Goal: Task Accomplishment & Management: Use online tool/utility

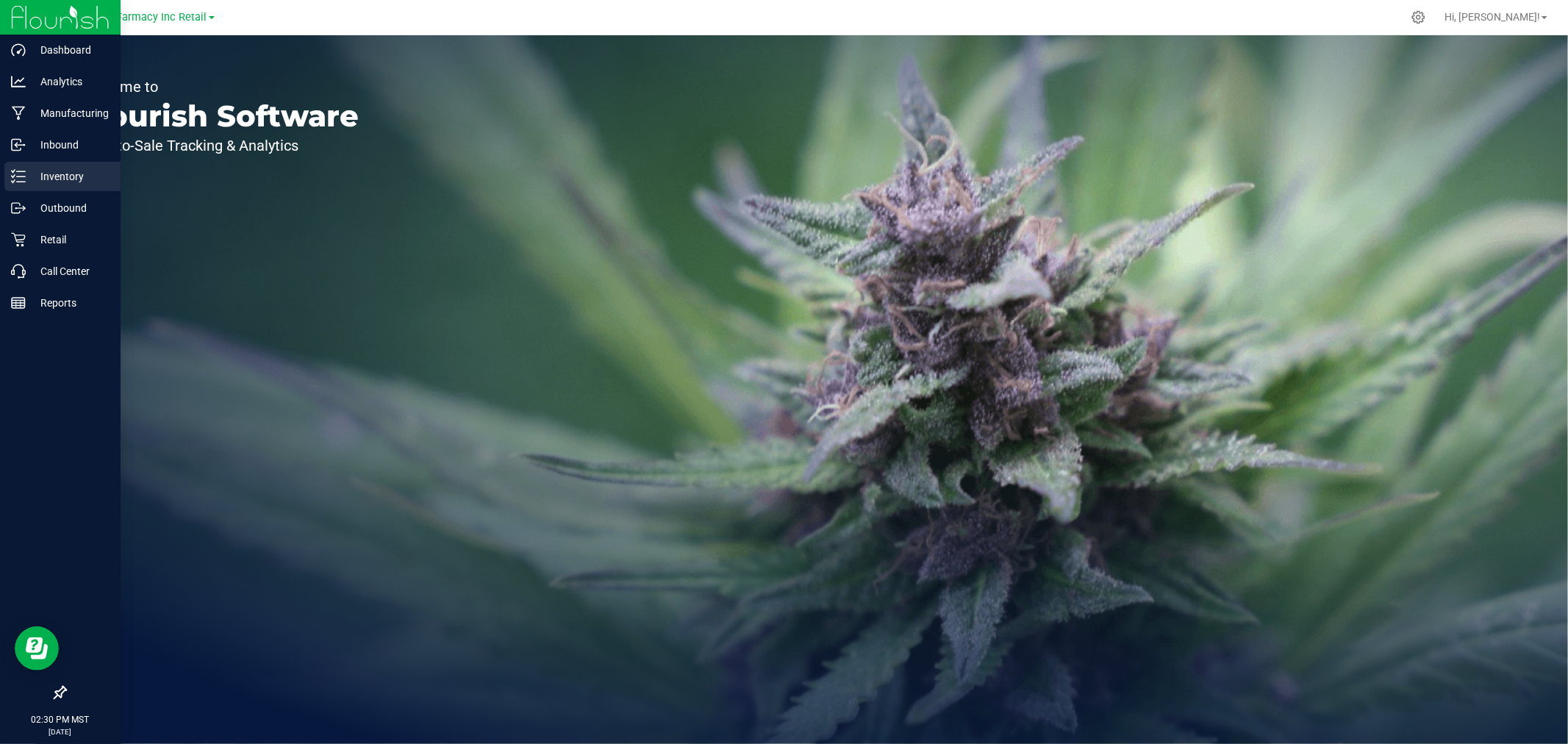
drag, startPoint x: 16, startPoint y: 177, endPoint x: 24, endPoint y: 174, distance: 8.5
click at [17, 177] on icon at bounding box center [18, 176] width 15 height 15
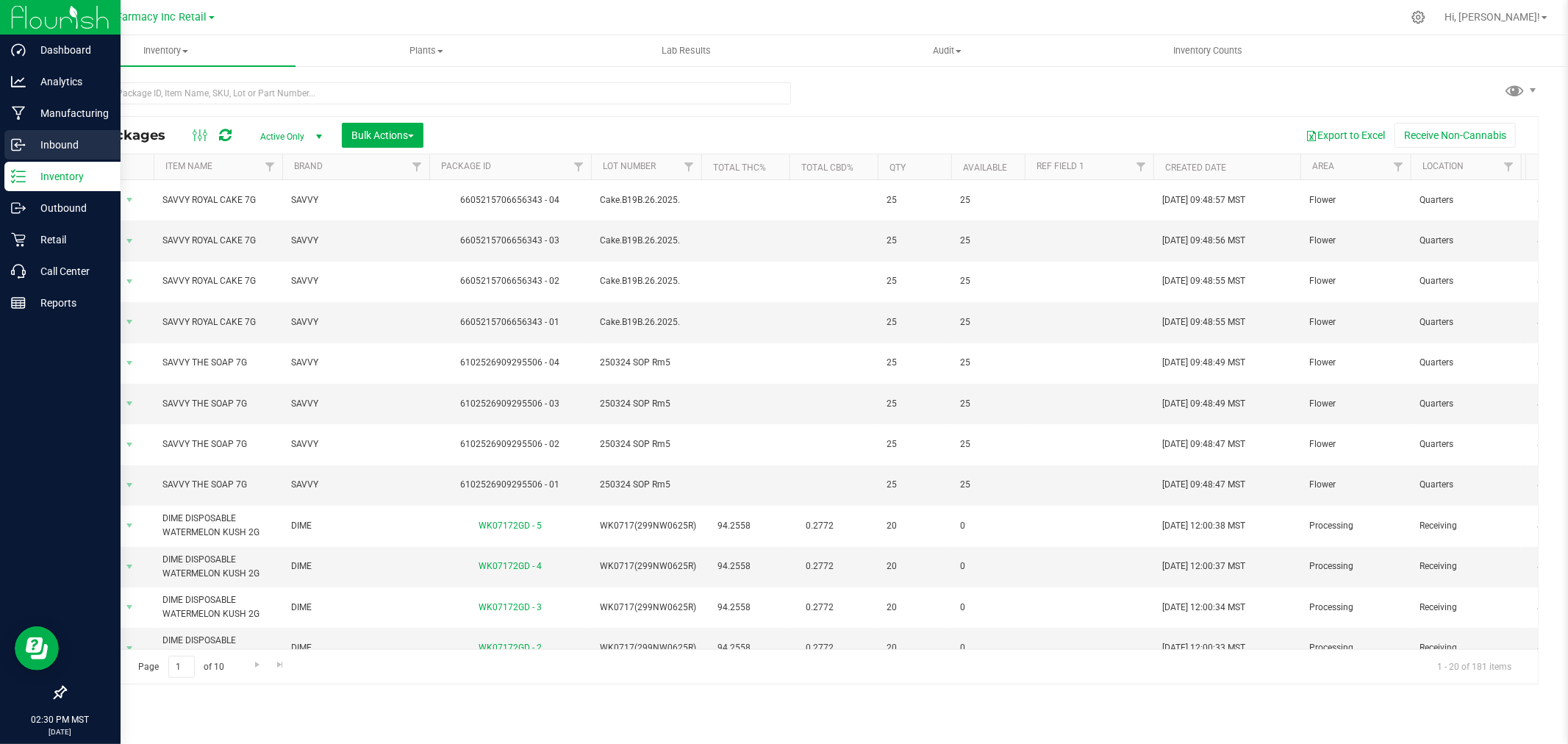
click at [25, 136] on div "Inbound" at bounding box center [62, 144] width 116 height 29
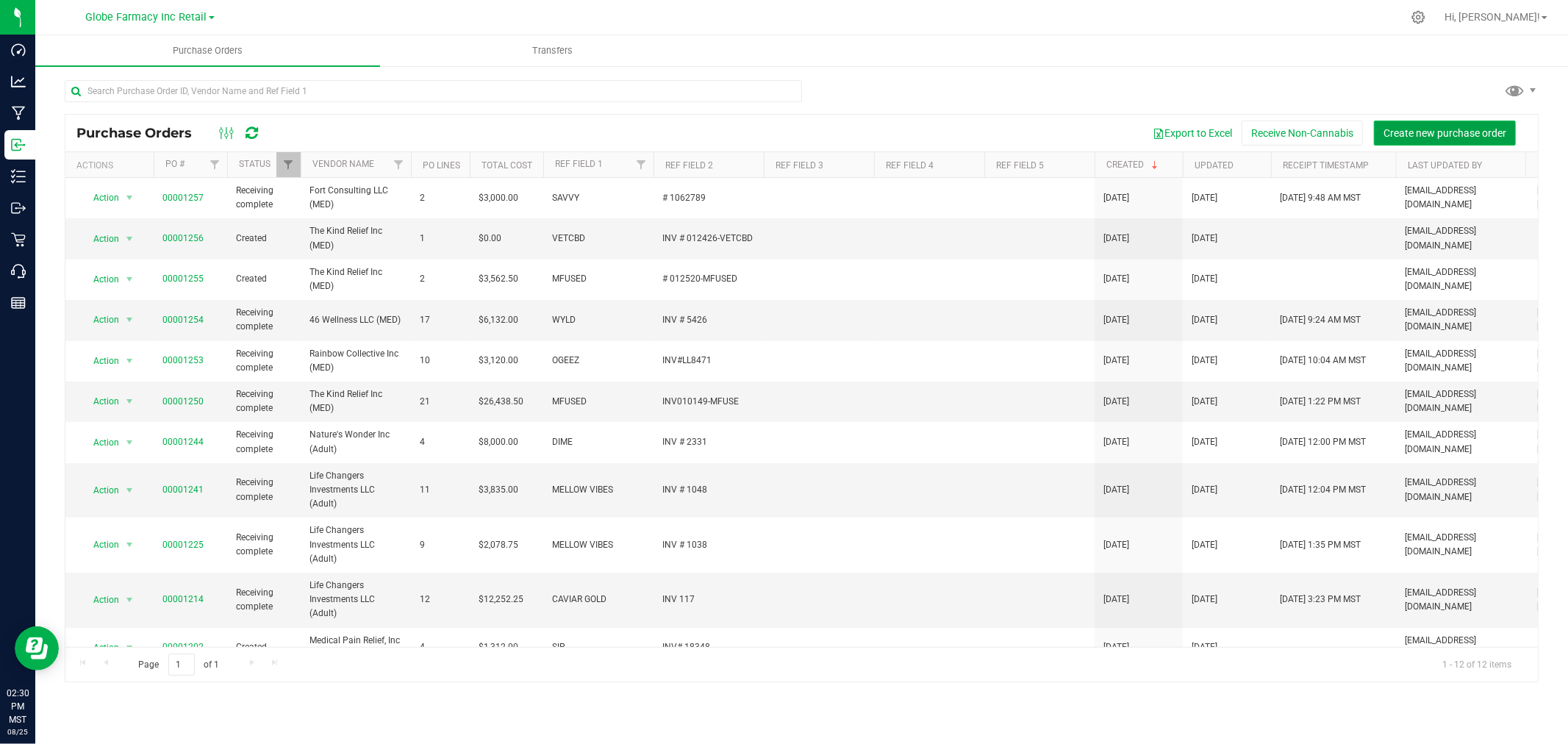
click at [1423, 137] on span "Create new purchase order" at bounding box center [1445, 133] width 123 height 11
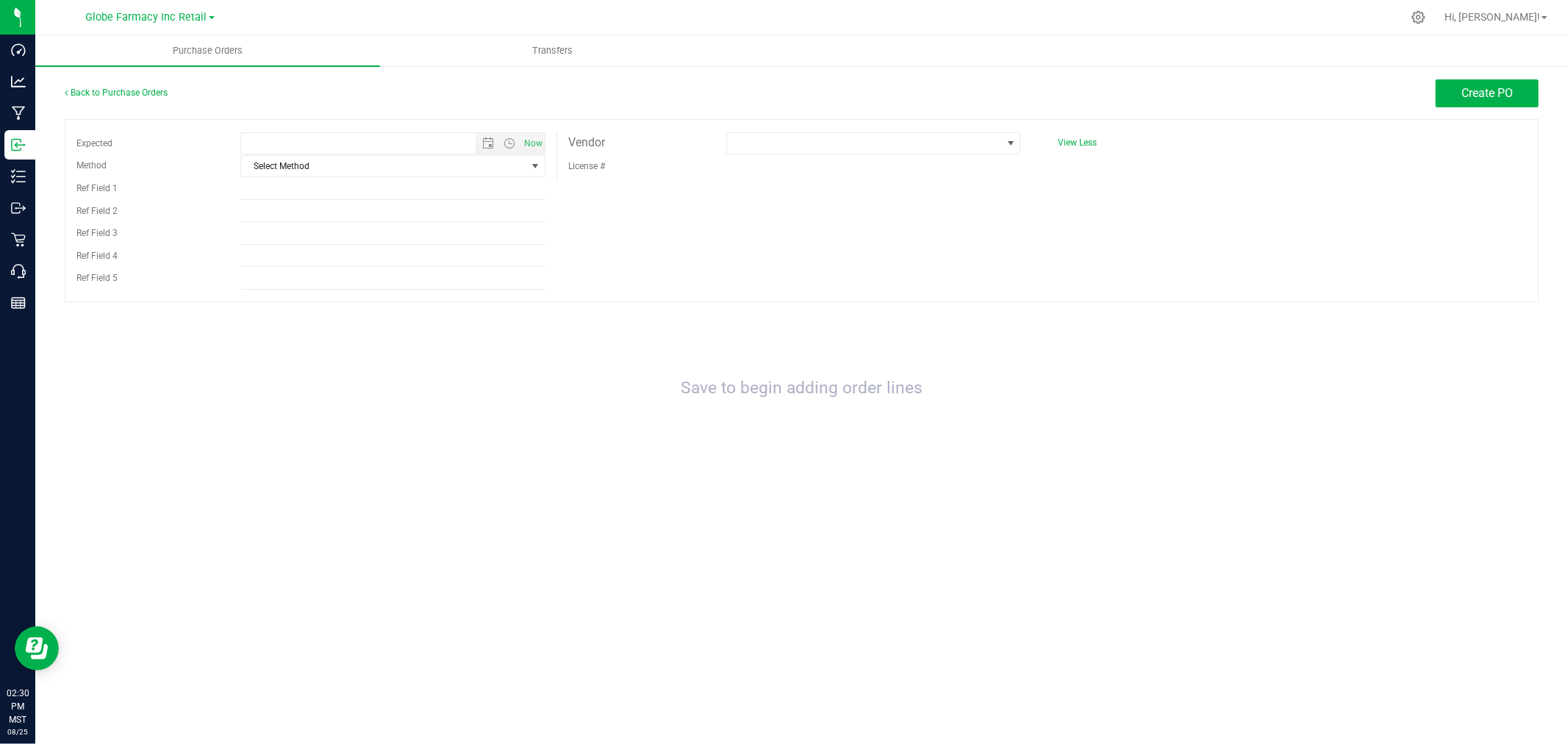
type input "[DATE] 2:30 PM"
click at [266, 170] on span "Select Method" at bounding box center [384, 165] width 285 height 20
click at [276, 278] on li "Local Delivery" at bounding box center [394, 279] width 304 height 22
click at [287, 187] on input "Ref Field 1" at bounding box center [393, 189] width 305 height 22
type input "k"
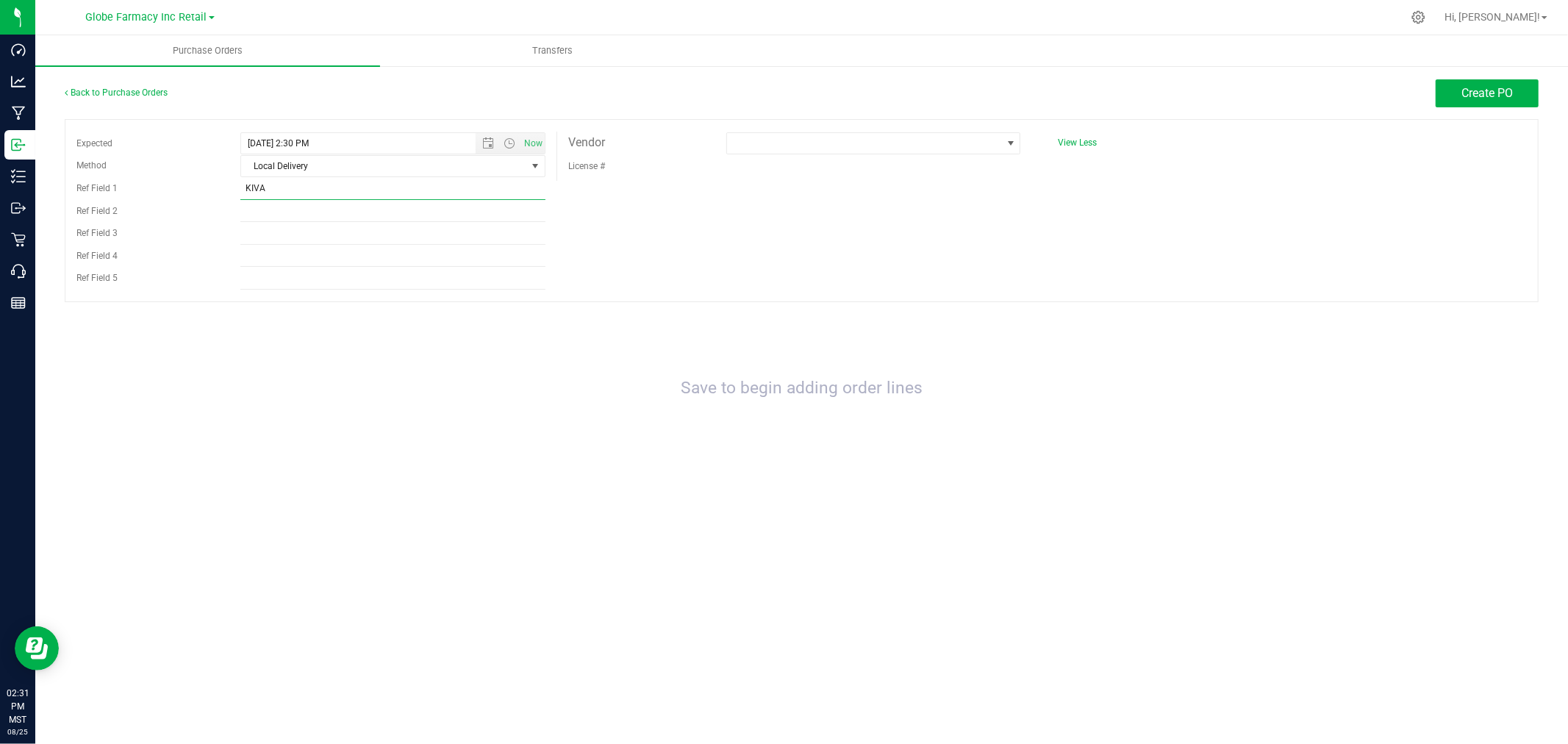
type input "KIVA"
type input "INV # 18572"
click at [819, 134] on span at bounding box center [864, 142] width 274 height 20
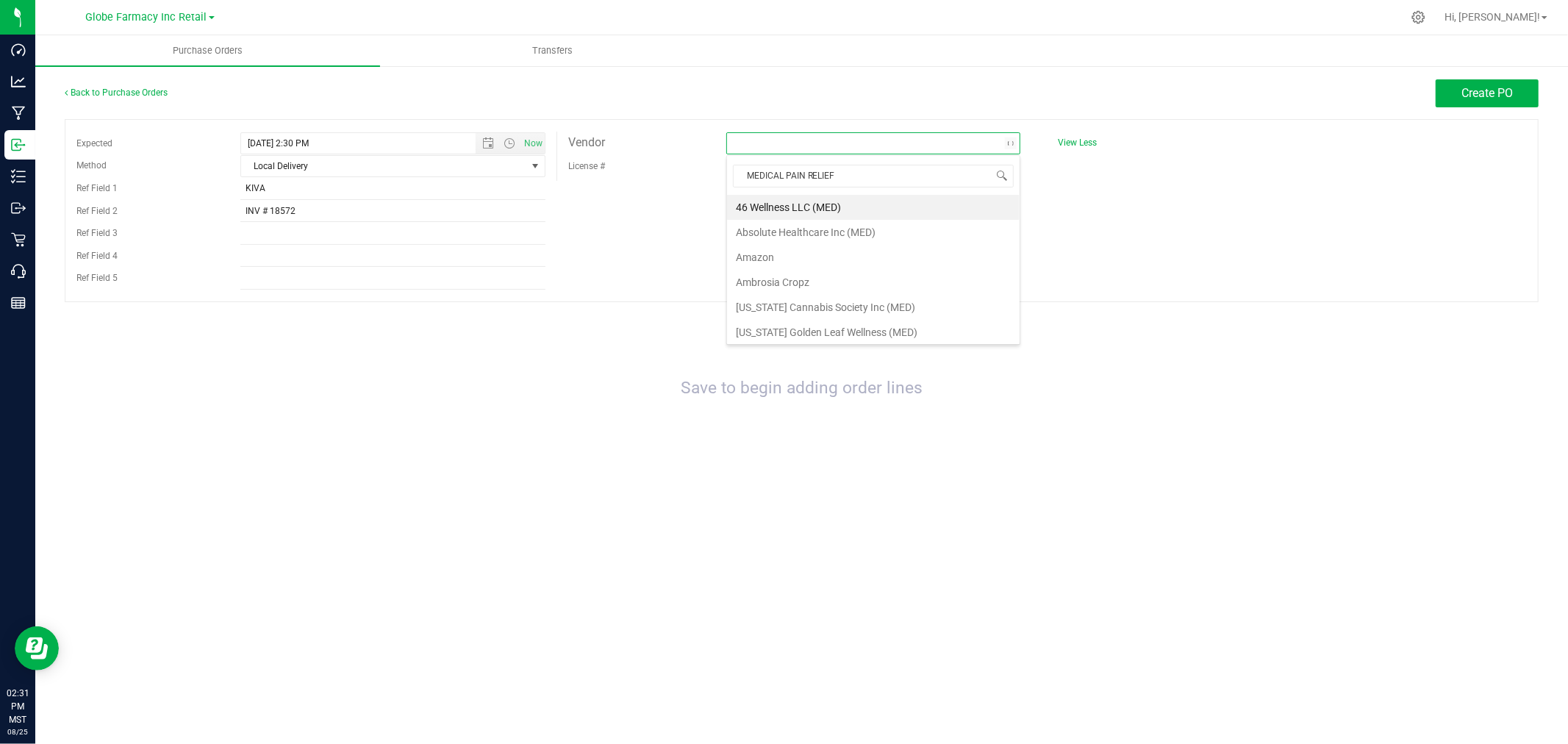
type input "MEDICAL PAIN RELIEF"
click at [849, 214] on li "Medical Pain Relief, Inc (Adult)" at bounding box center [873, 207] width 293 height 25
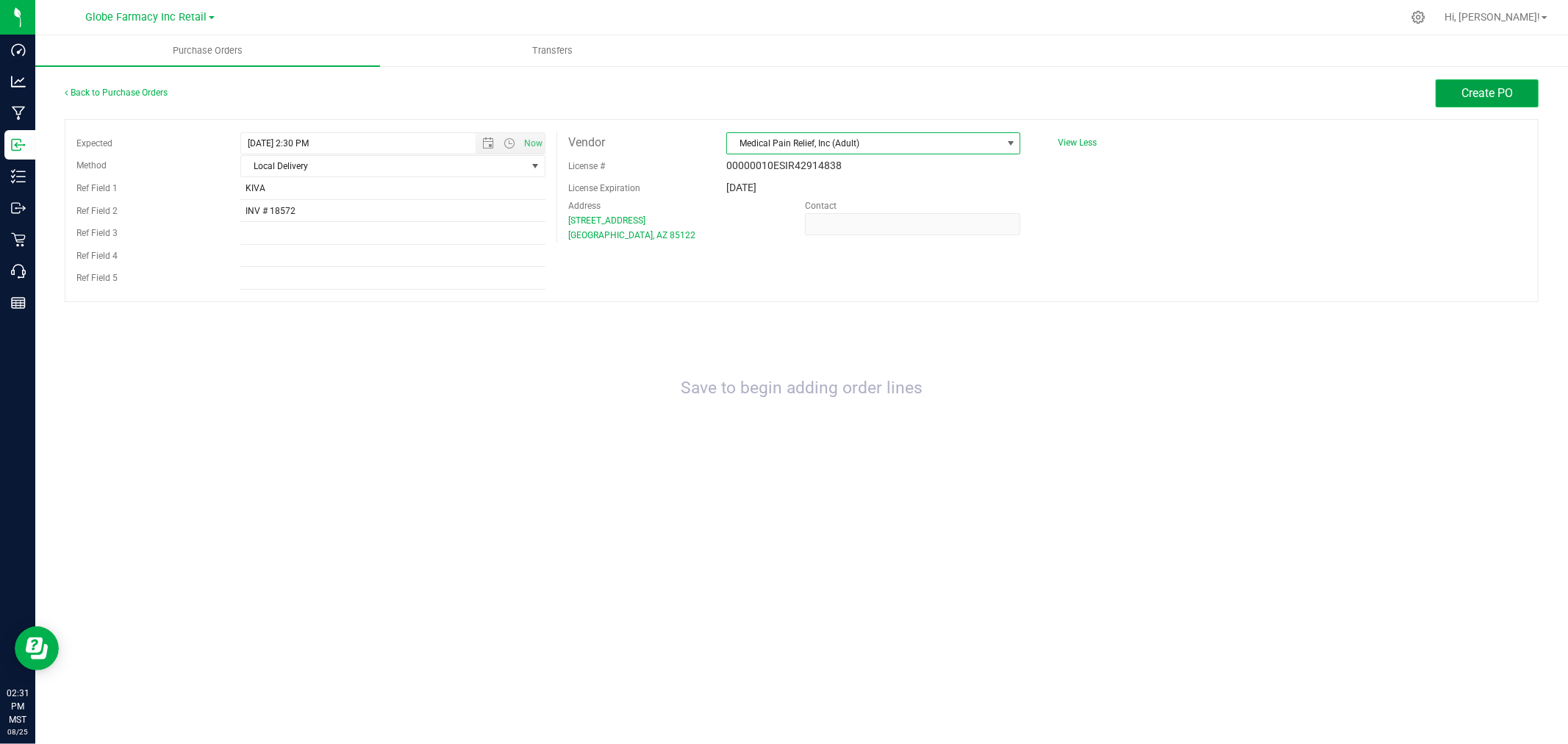
click at [1525, 84] on button "Create PO" at bounding box center [1487, 93] width 103 height 28
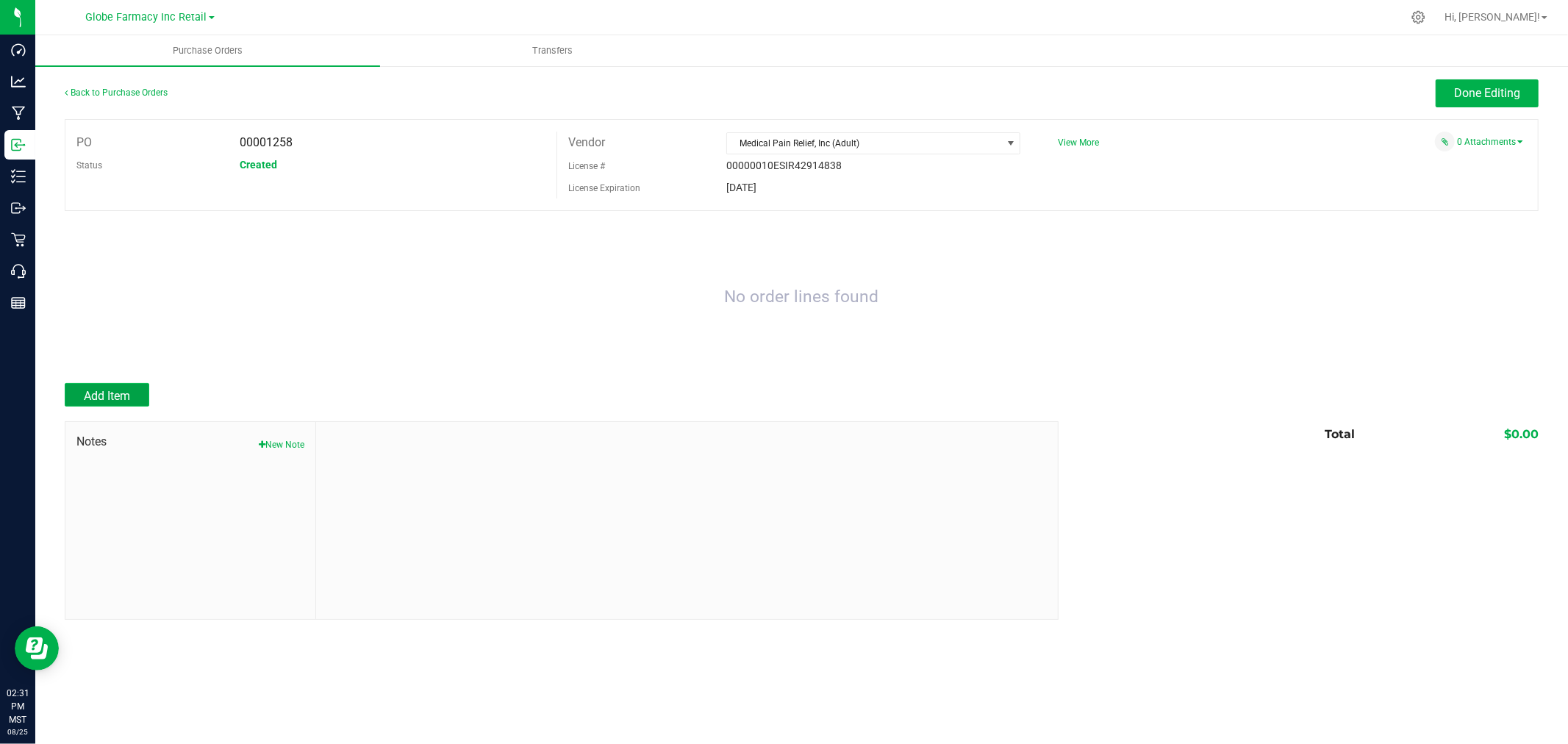
click at [137, 398] on button "Add Item" at bounding box center [107, 394] width 84 height 24
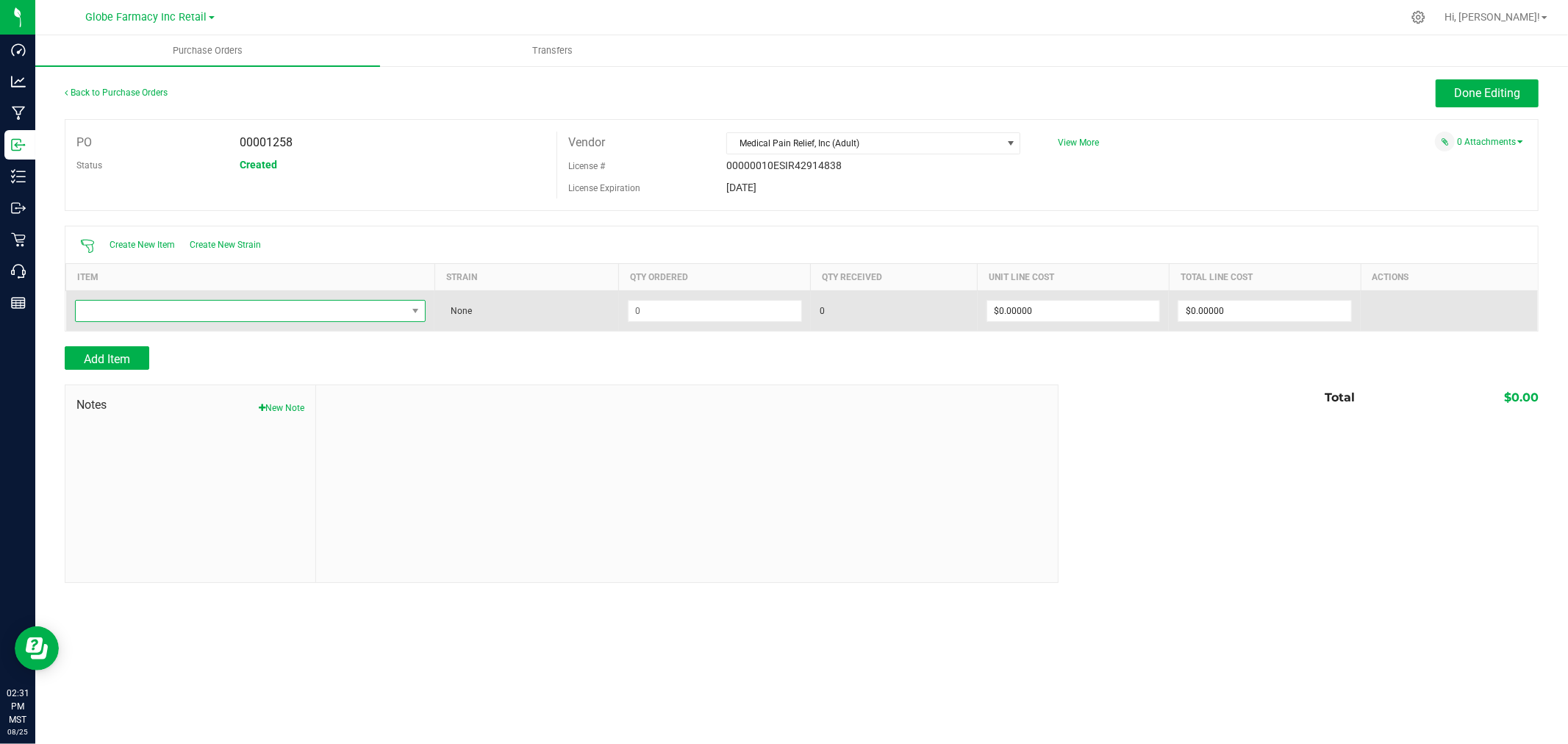
click at [219, 305] on span "NO DATA FOUND" at bounding box center [241, 310] width 331 height 20
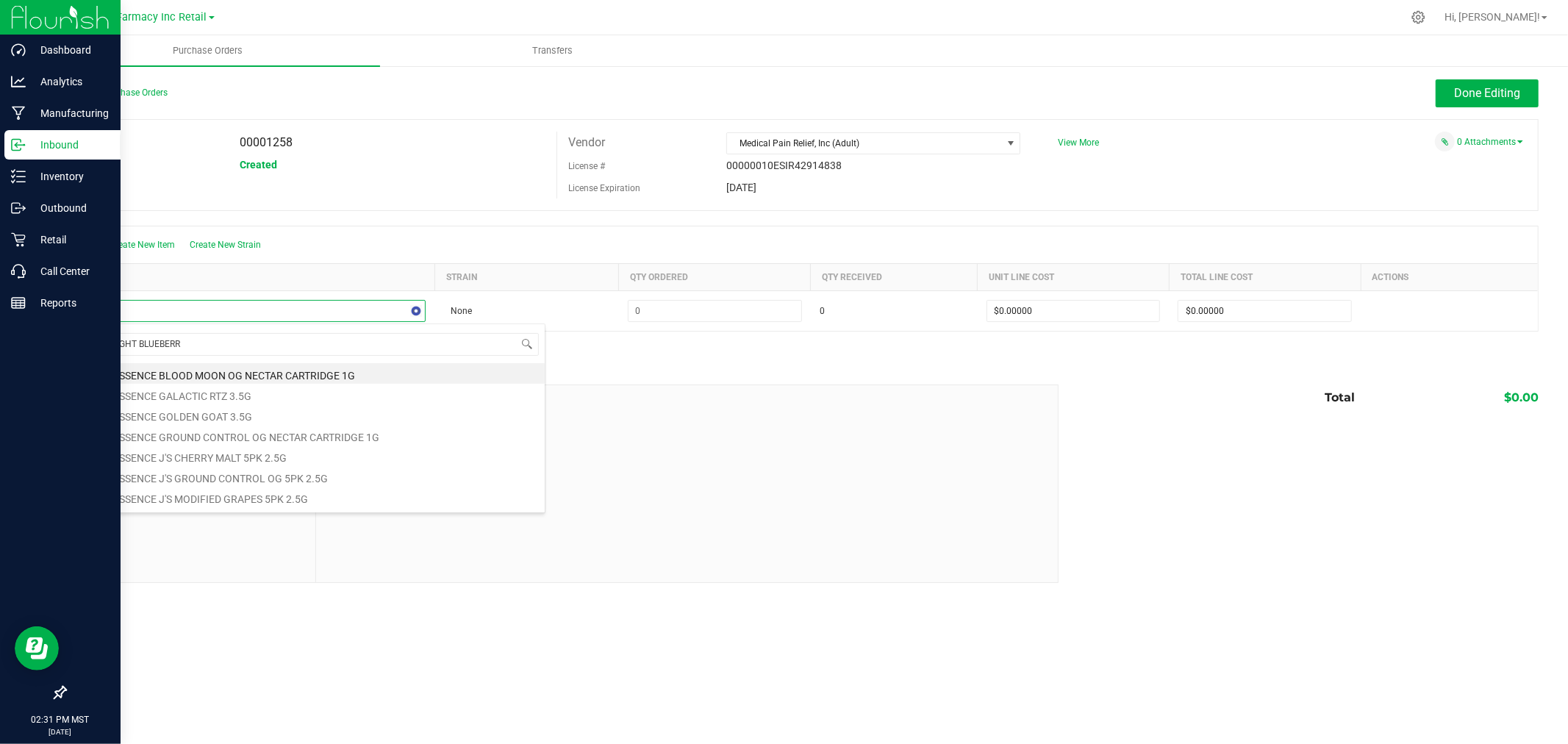
type input "MIDNIGHT BLUEBERRY"
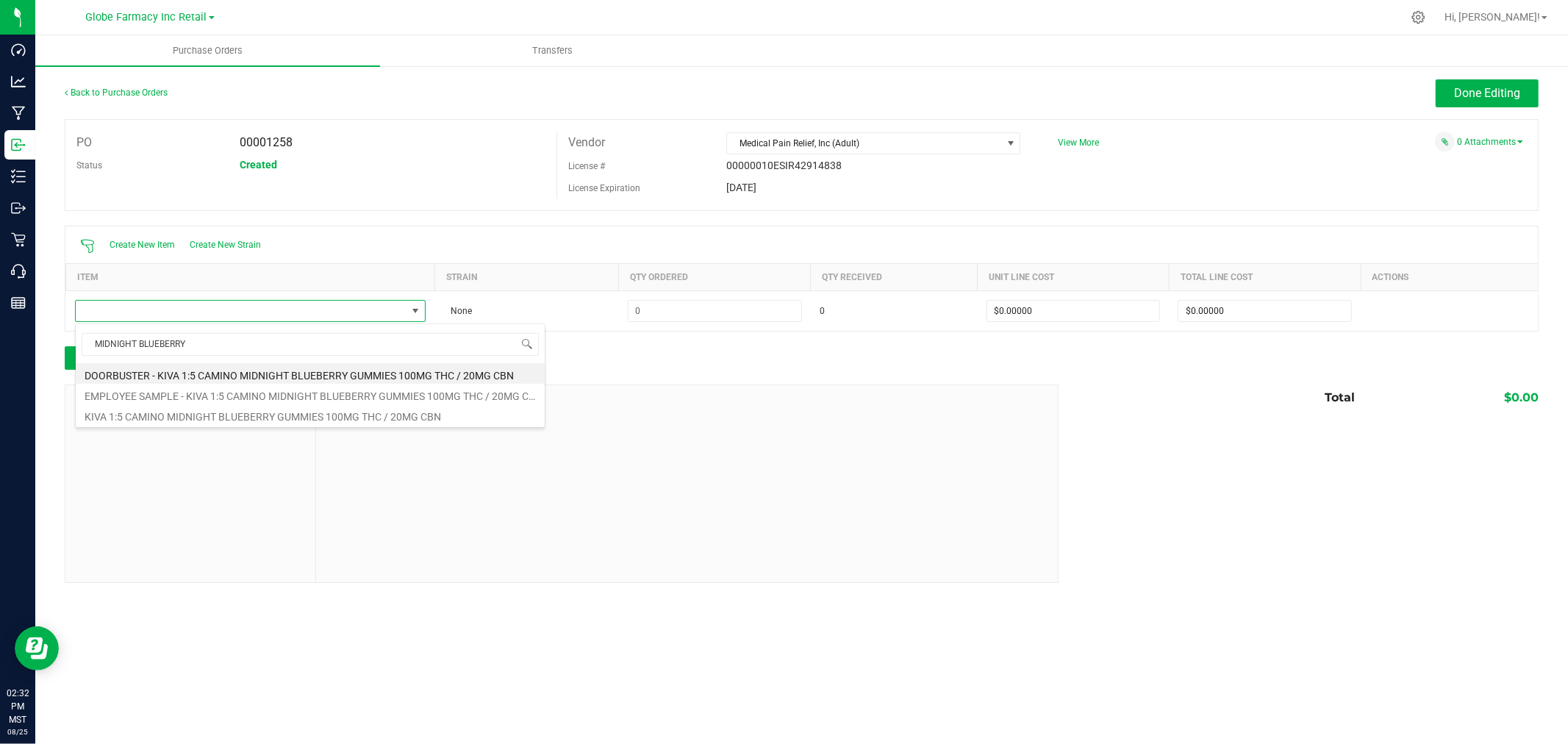
drag, startPoint x: 318, startPoint y: 409, endPoint x: 537, endPoint y: 366, distance: 223.2
click at [321, 410] on li "KIVA 1:5 CAMINO MIDNIGHT BLUEBERRY GUMMIES 100MG THC / 20MG CBN" at bounding box center [310, 414] width 469 height 20
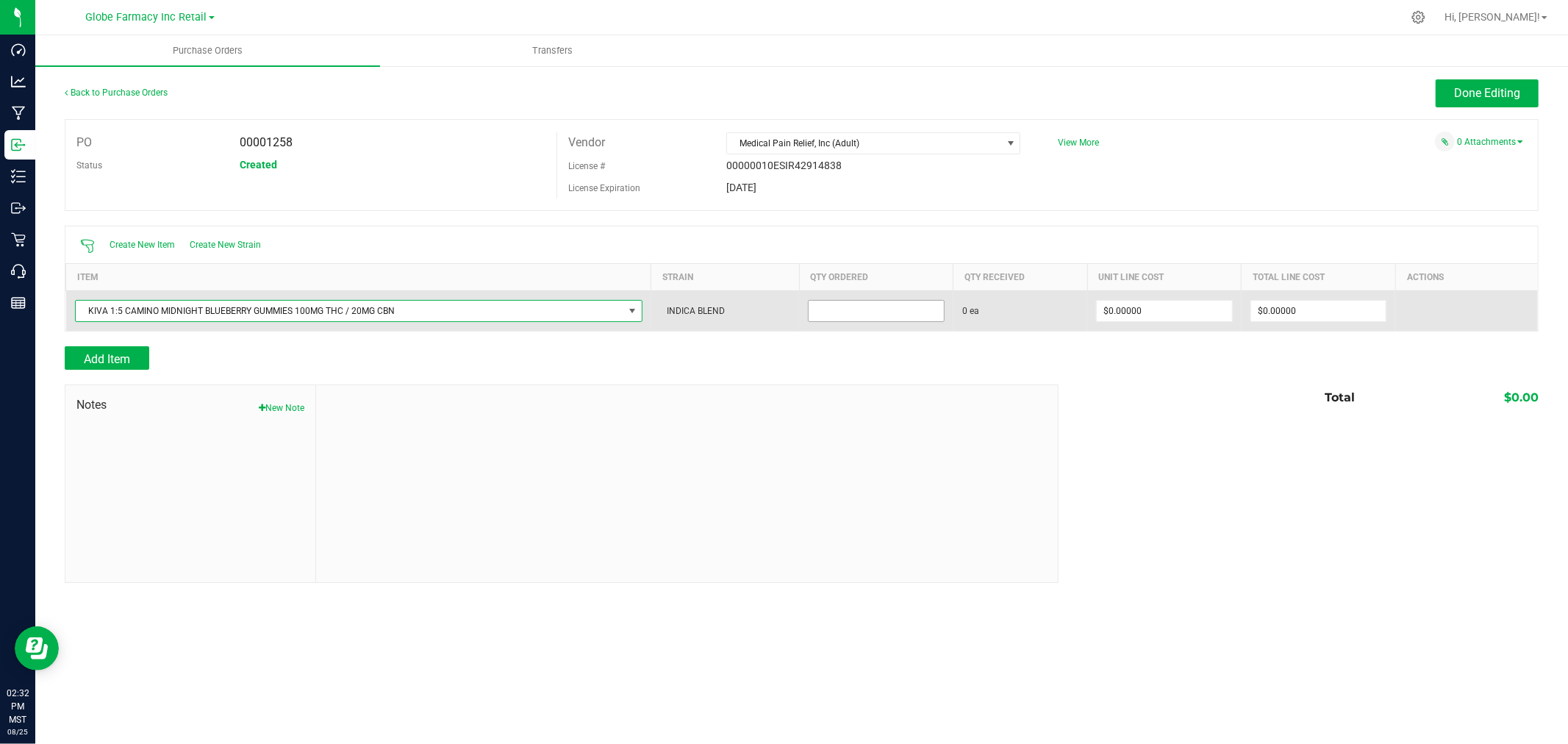
click at [890, 307] on input at bounding box center [877, 310] width 135 height 20
type input "40 ea"
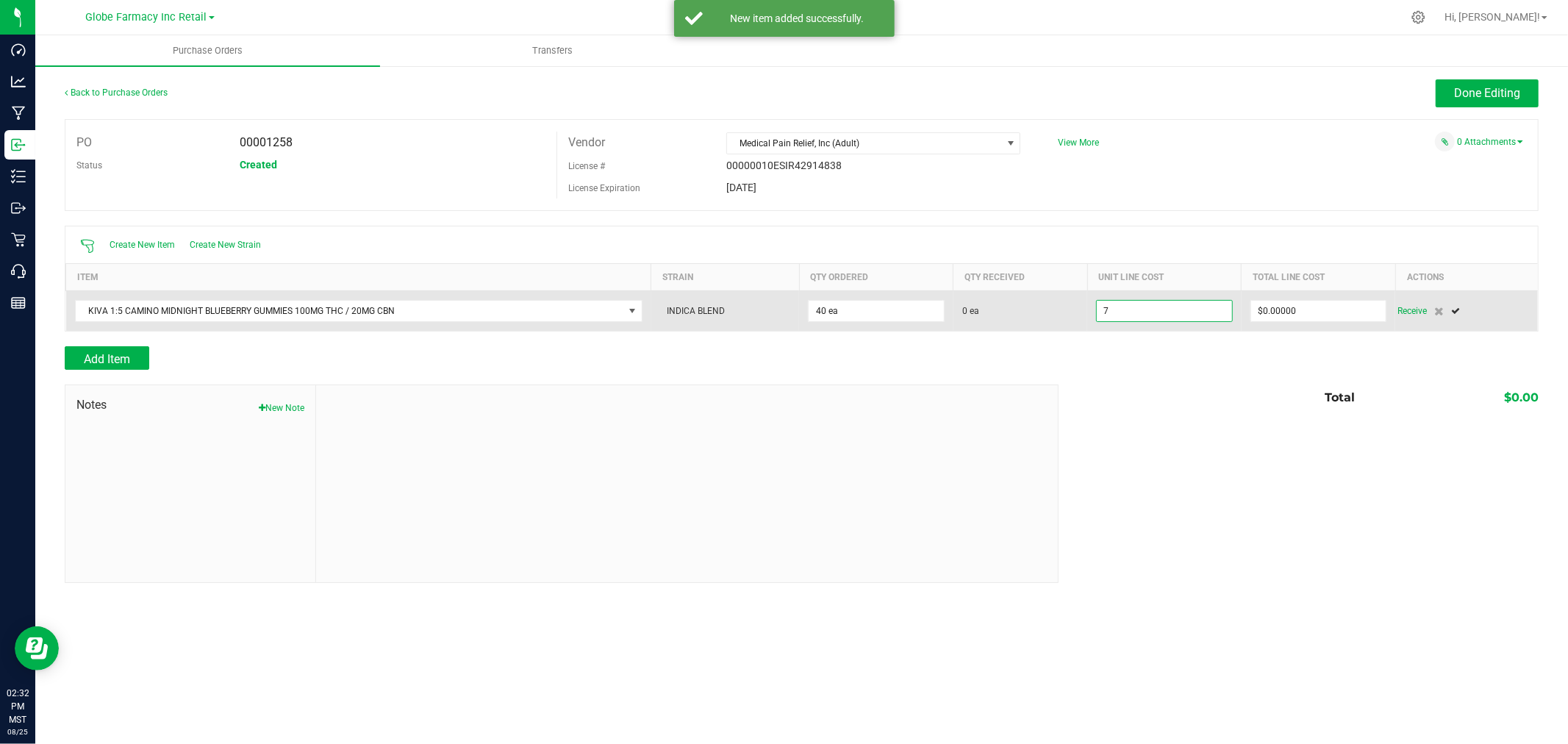
type input "$7.00000"
type input "0"
type input "40"
type input "280"
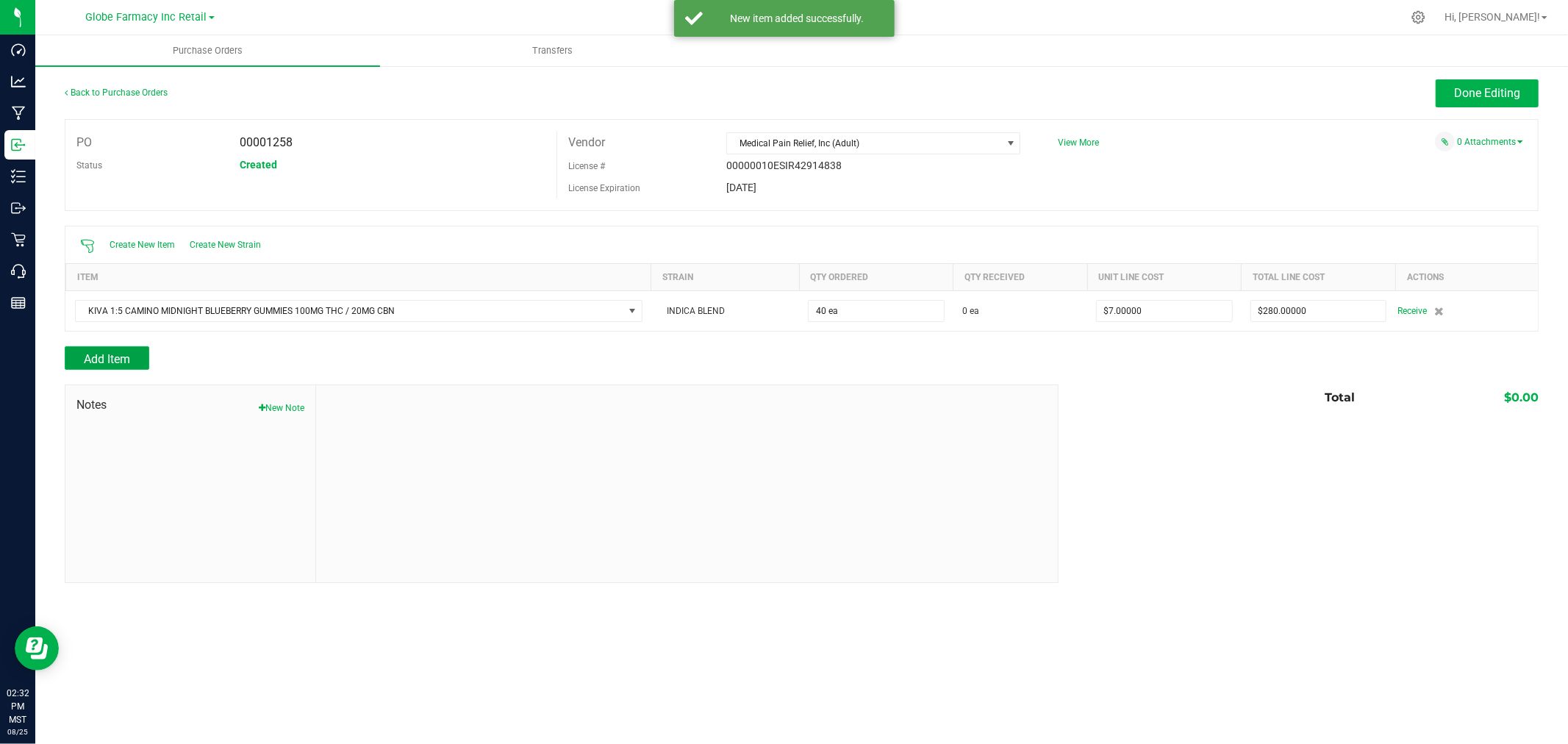
click at [137, 358] on button "Add Item" at bounding box center [107, 358] width 84 height 24
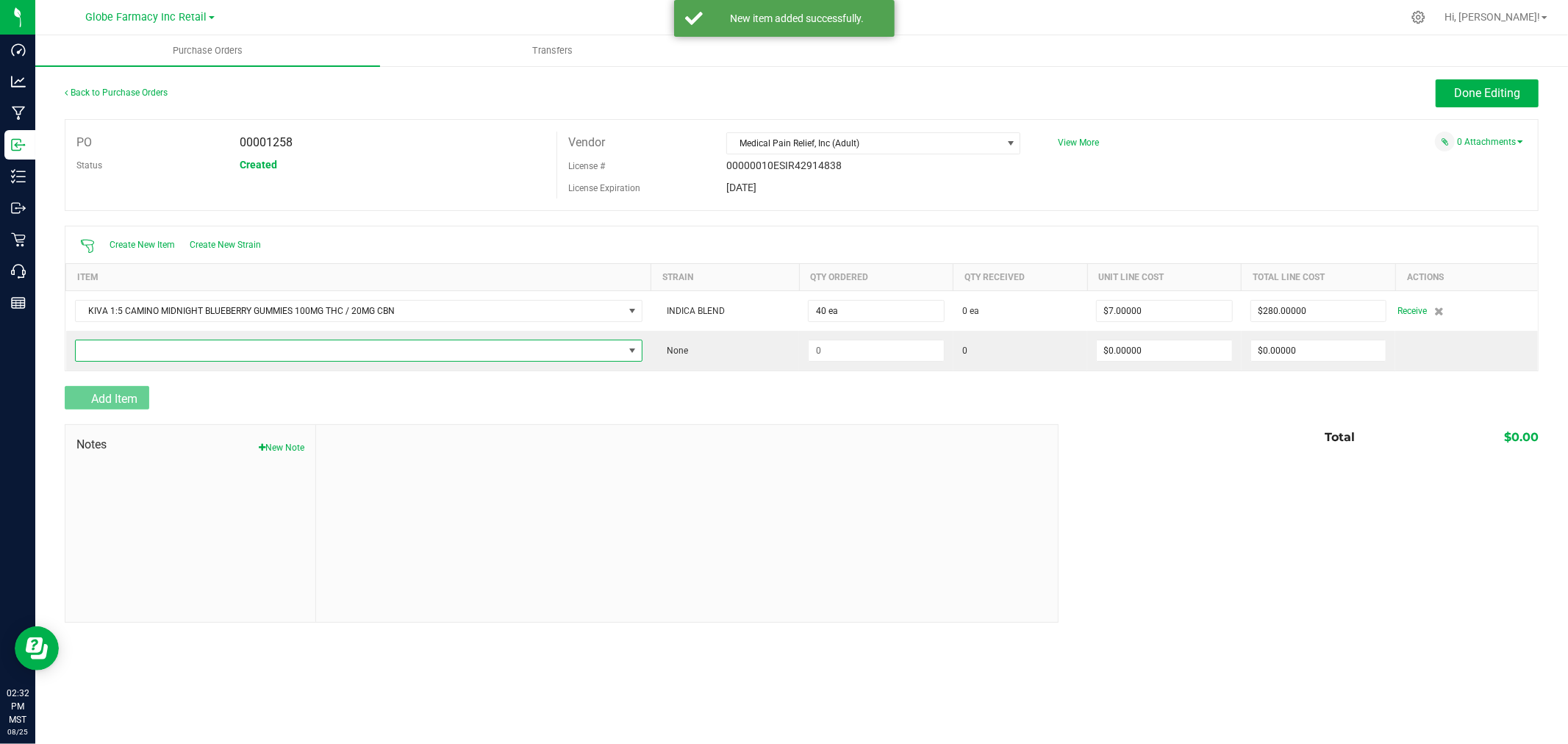
click at [137, 358] on span "NO DATA FOUND" at bounding box center [350, 350] width 548 height 20
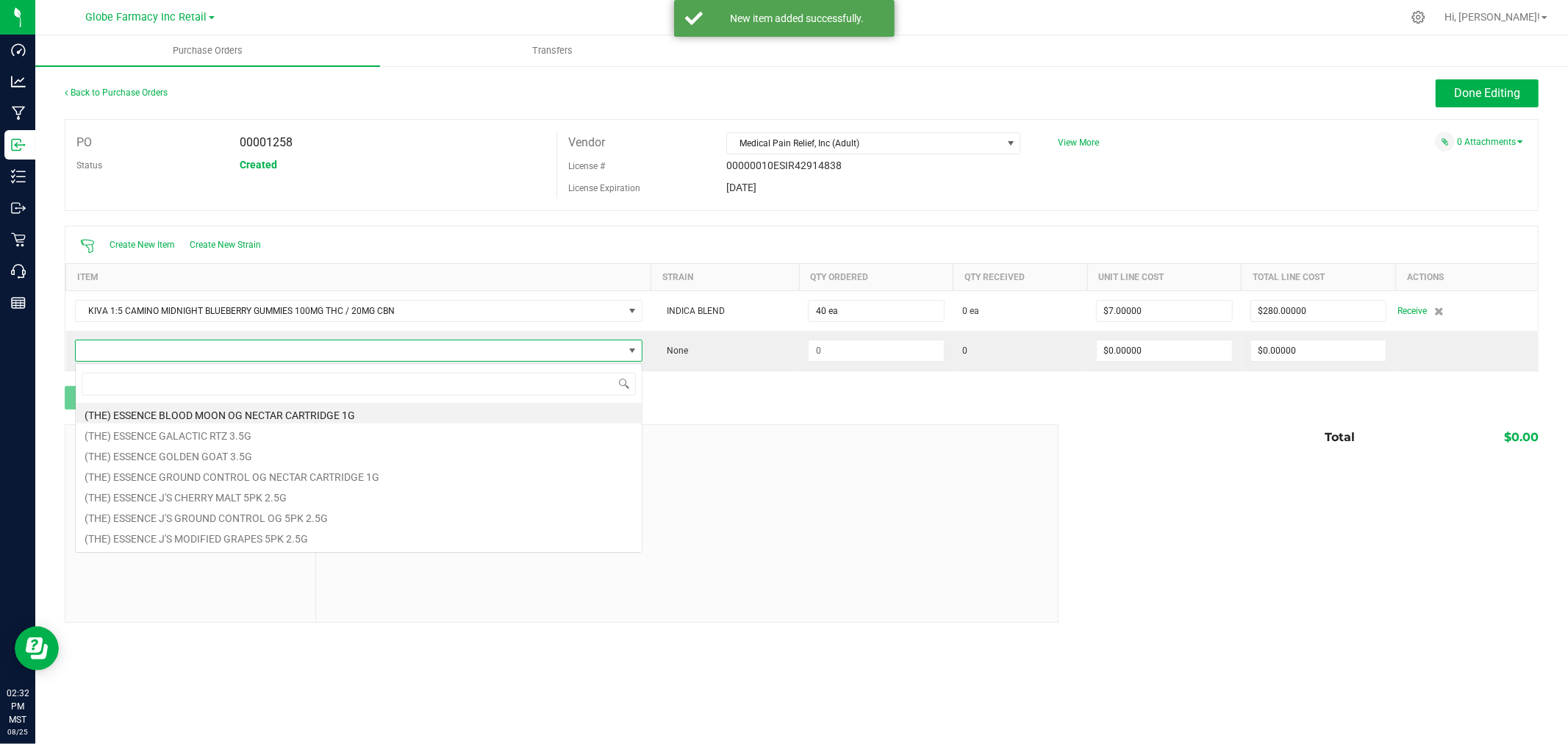
scroll to position [22, 567]
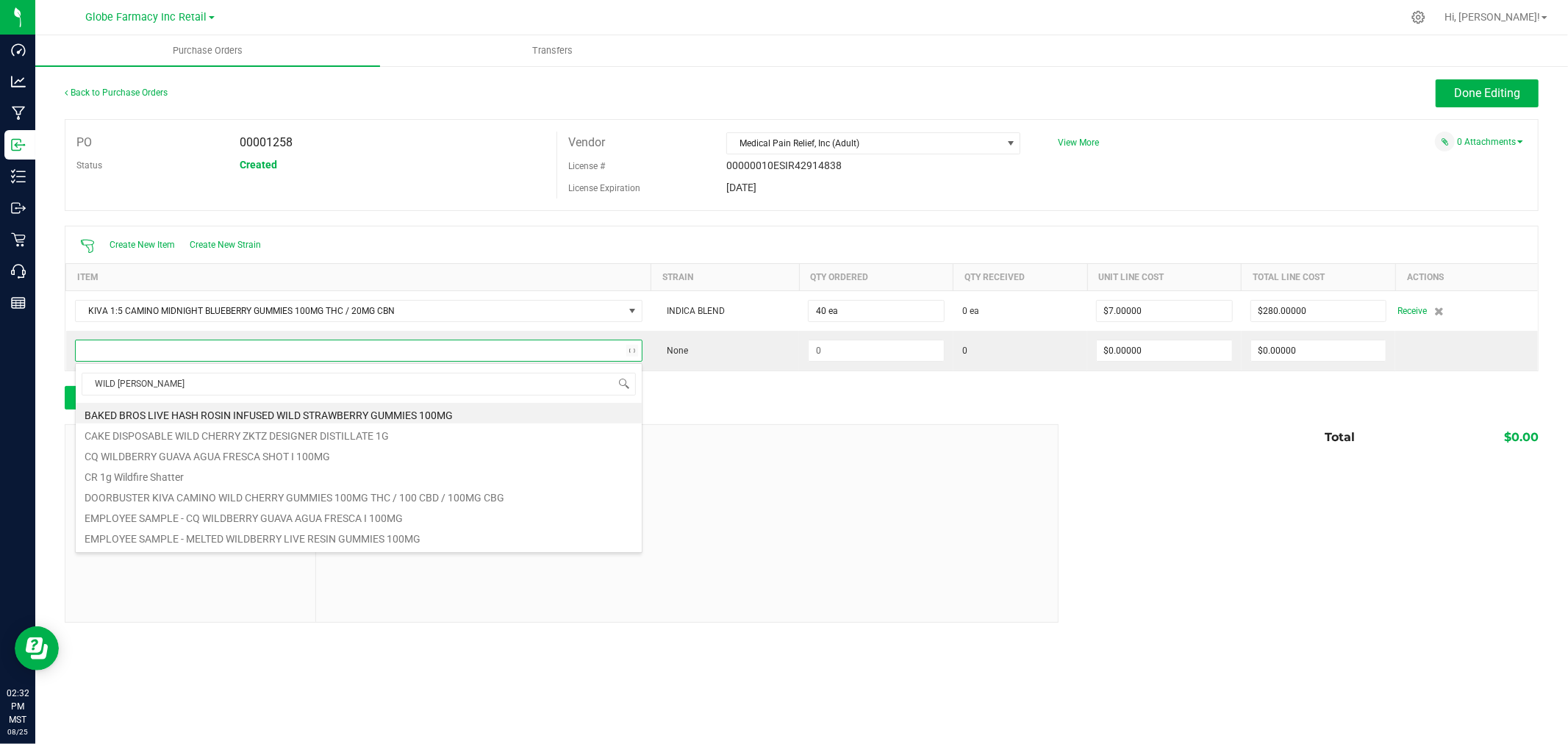
type input "WILD [PERSON_NAME]"
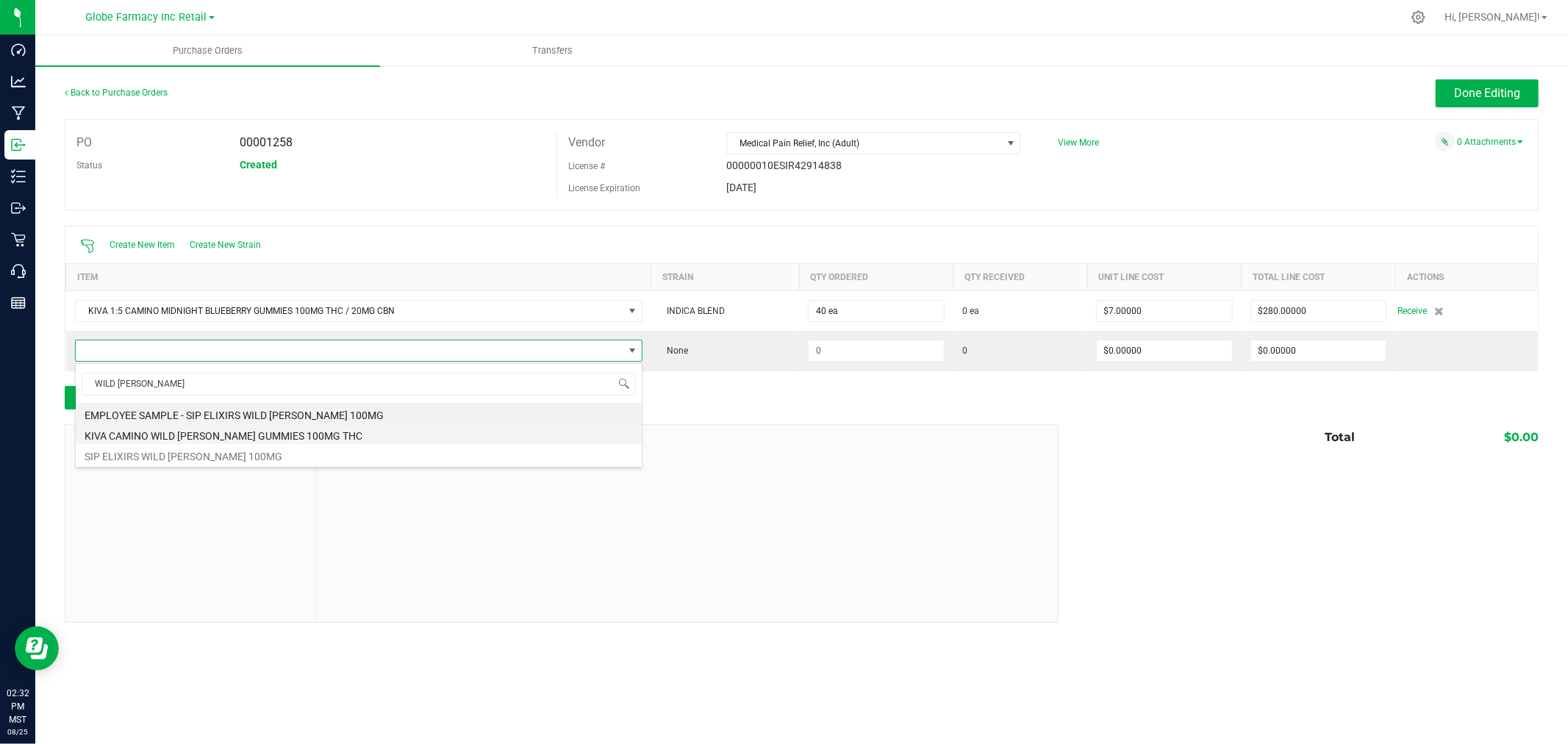
click at [232, 436] on li "KIVA CAMINO WILD [PERSON_NAME] GUMMIES 100MG THC" at bounding box center [358, 433] width 566 height 20
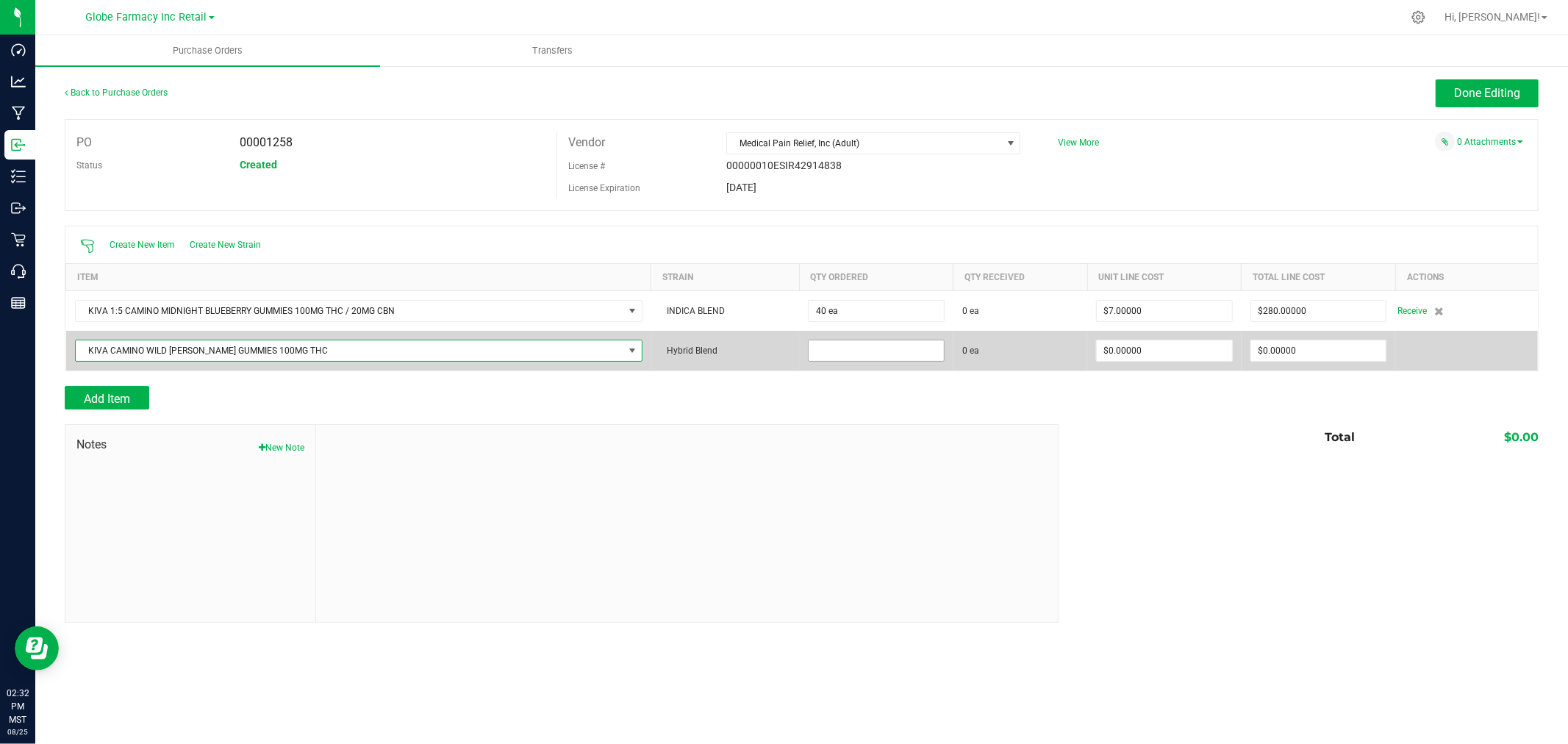
click at [913, 354] on input at bounding box center [877, 350] width 135 height 20
type input "40 ea"
type input "6"
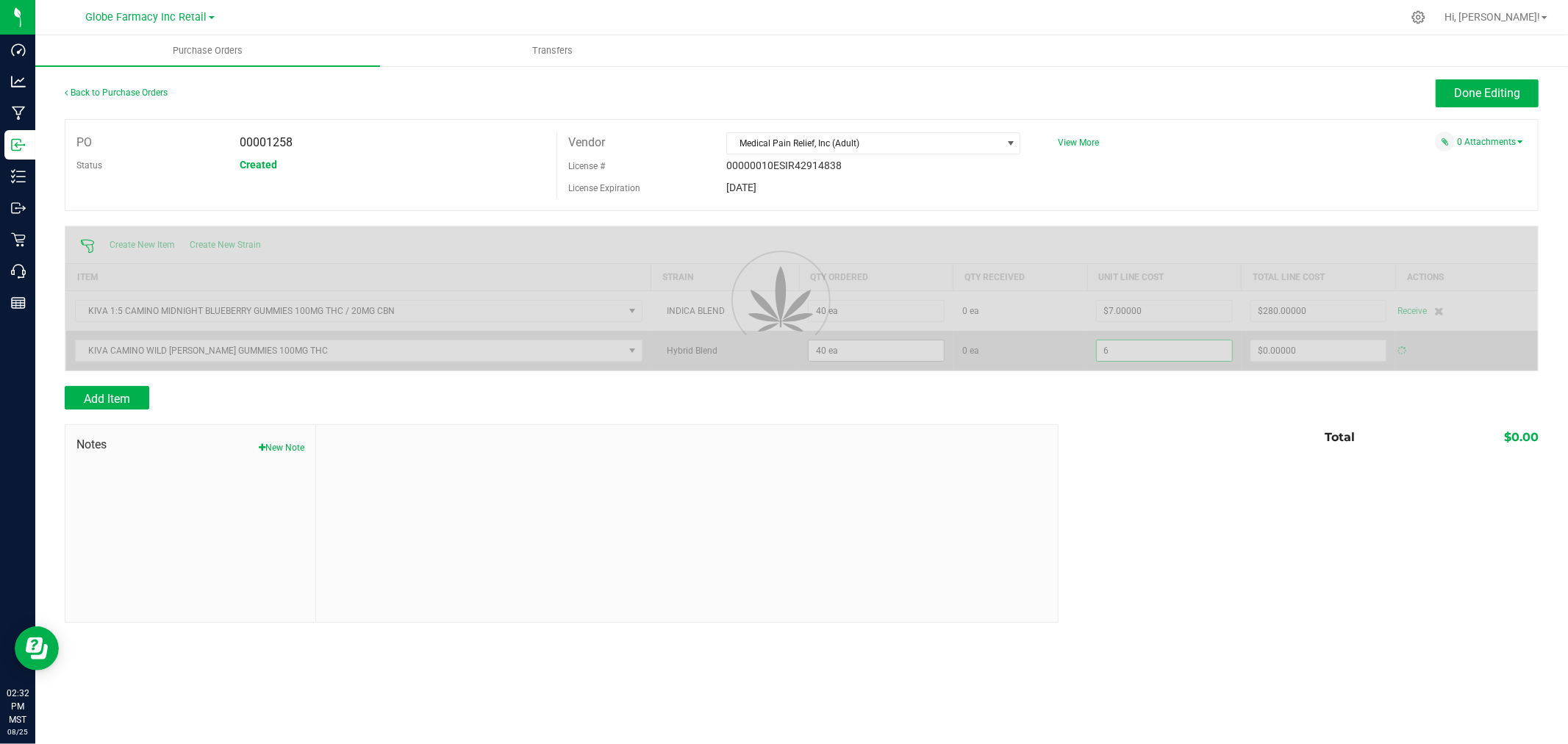
type input "$240.00000"
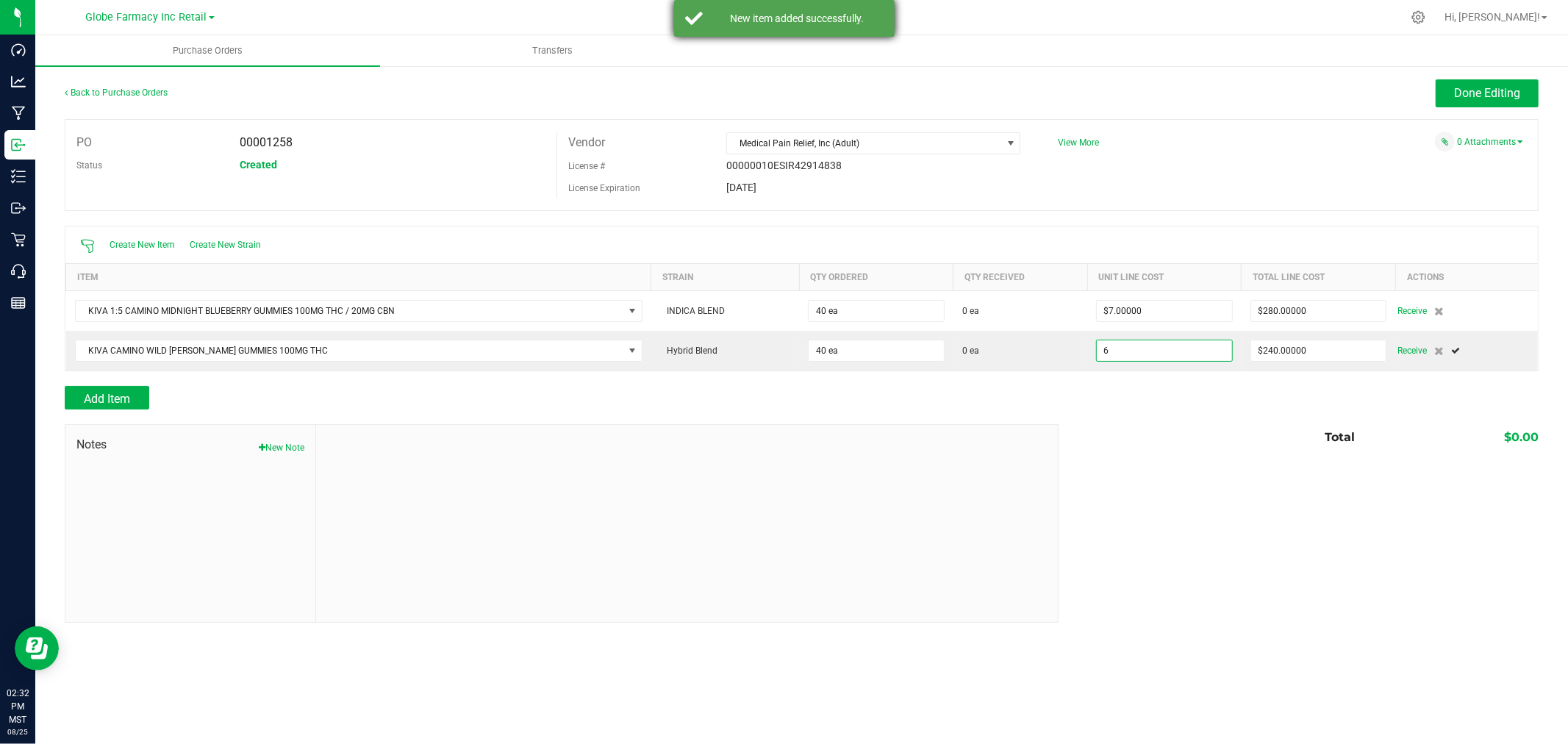
type input "$6.00000"
type input "240"
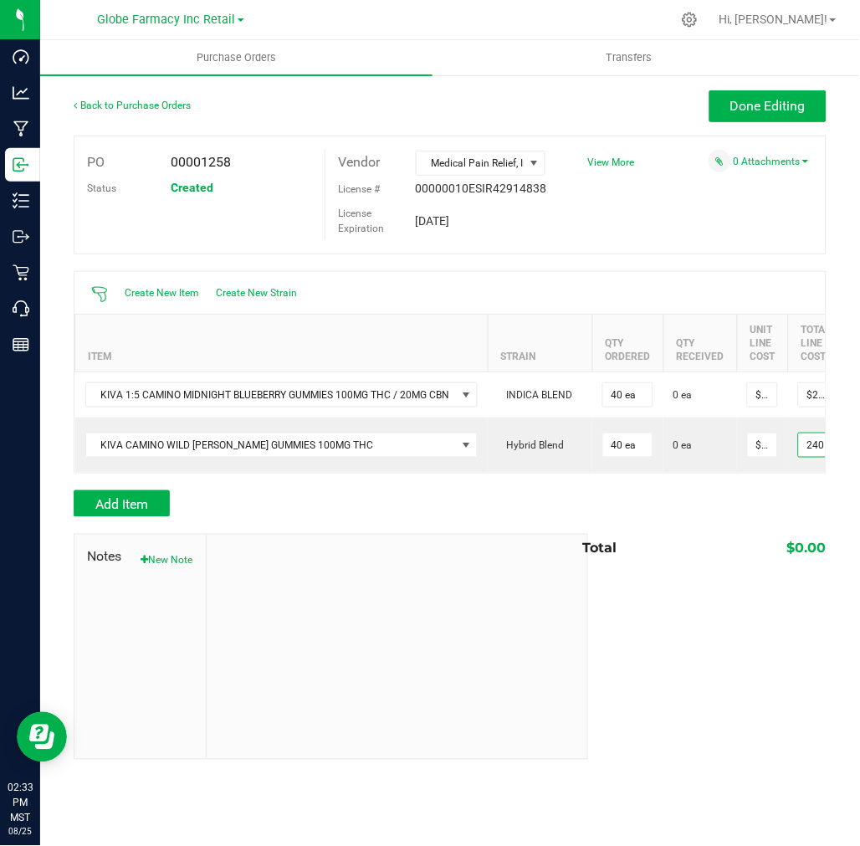
type input "40"
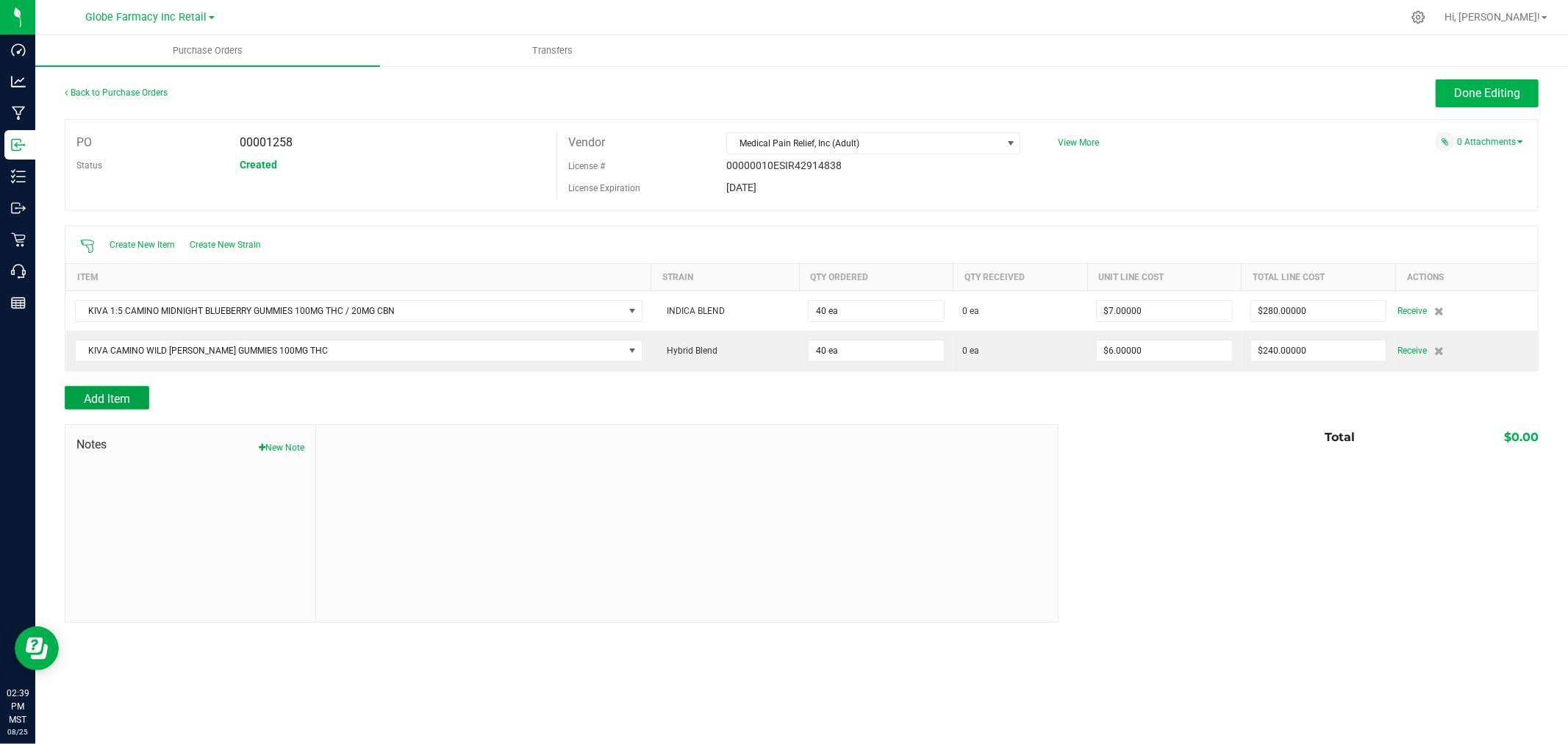
click at [111, 390] on button "Add Item" at bounding box center [107, 397] width 84 height 24
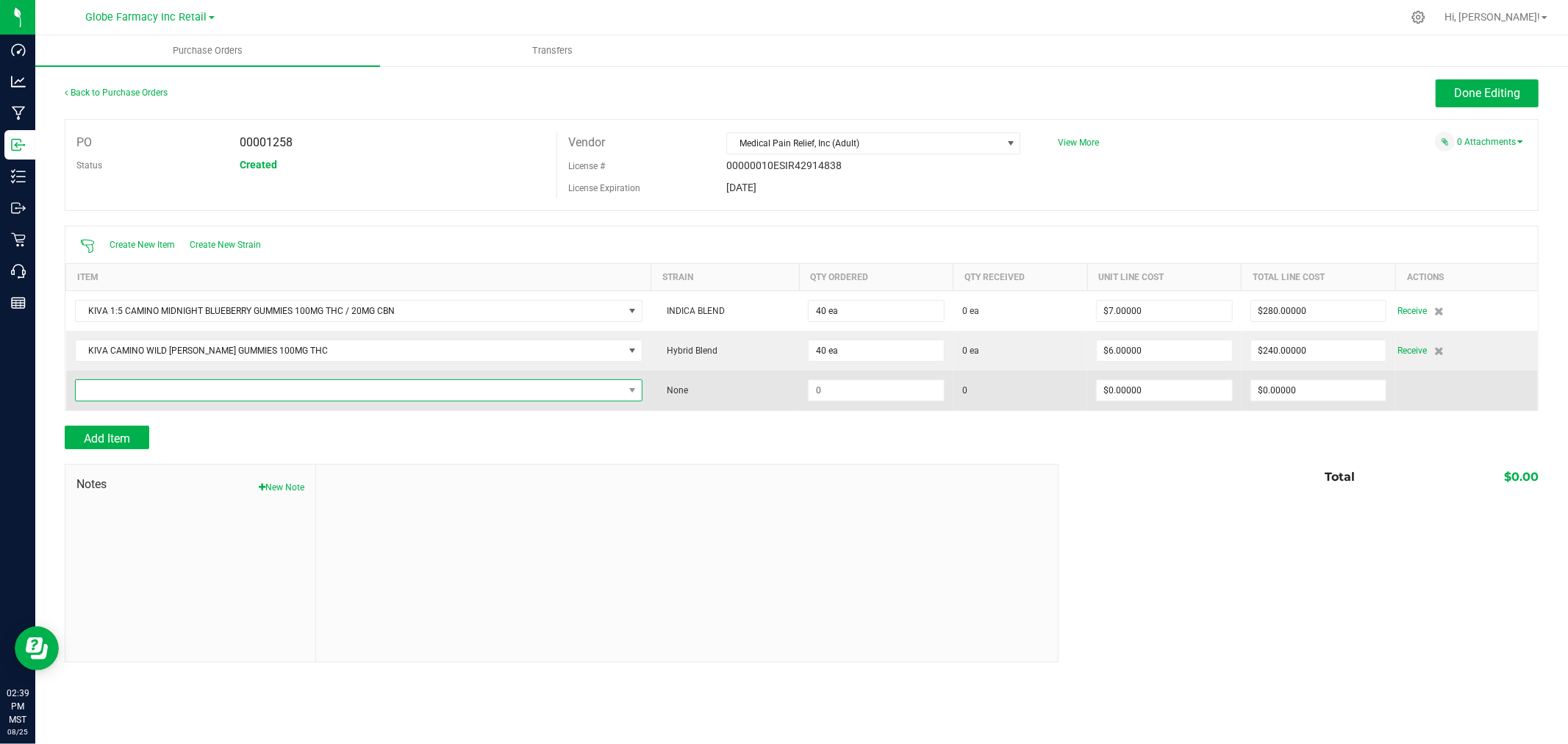
click at [106, 387] on span "NO DATA FOUND" at bounding box center [350, 390] width 548 height 20
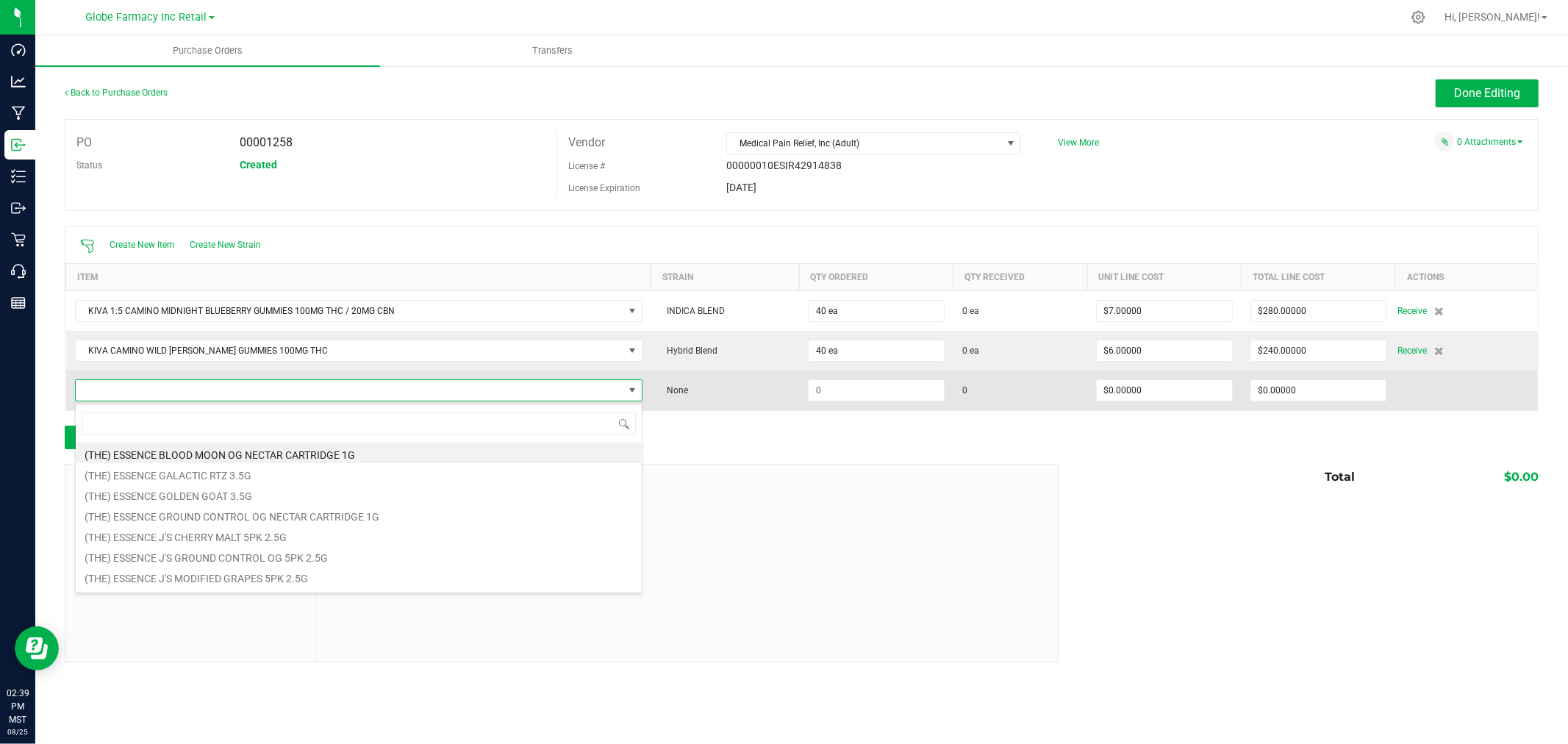
click at [497, 394] on span at bounding box center [350, 390] width 548 height 20
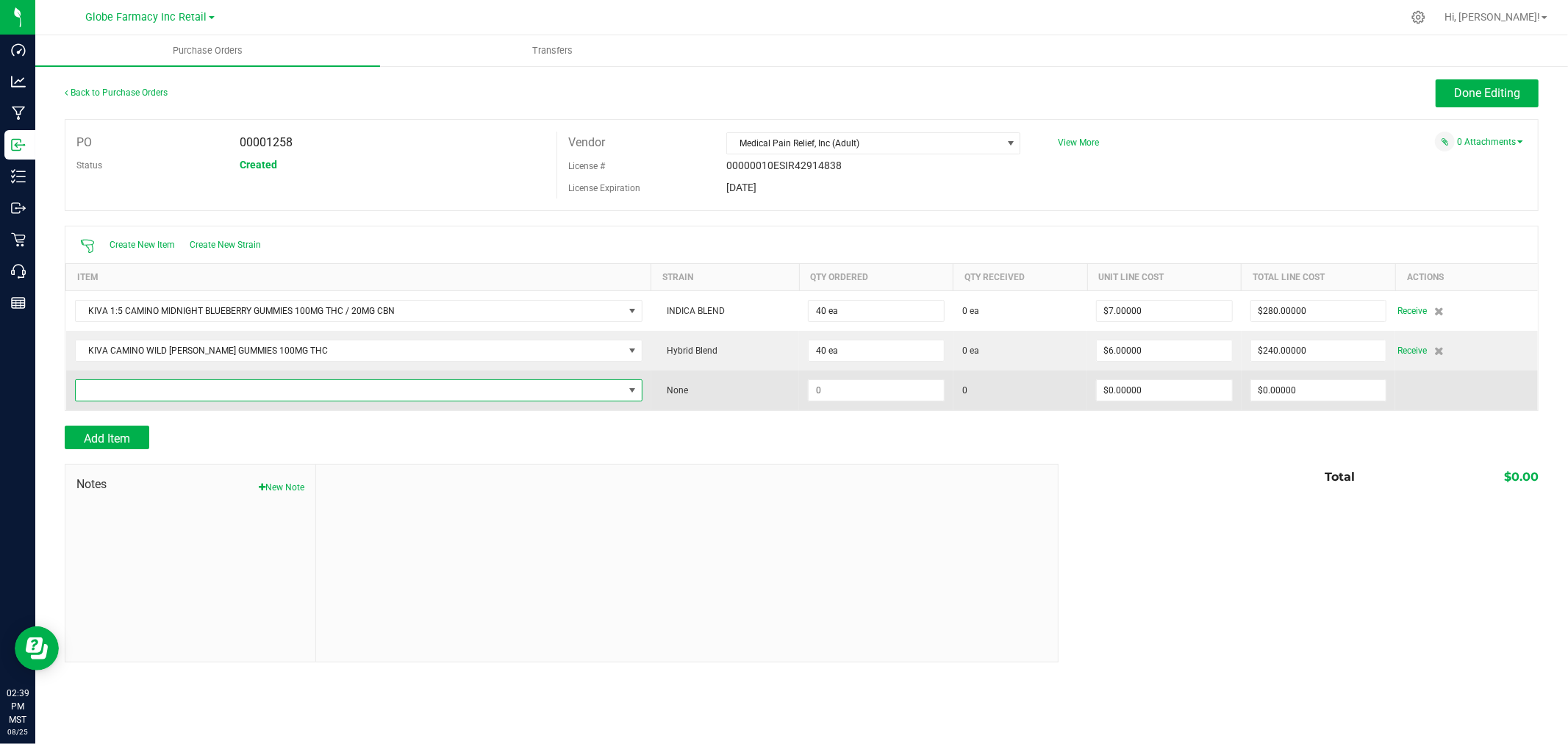
click at [497, 394] on span "NO DATA FOUND" at bounding box center [350, 390] width 548 height 20
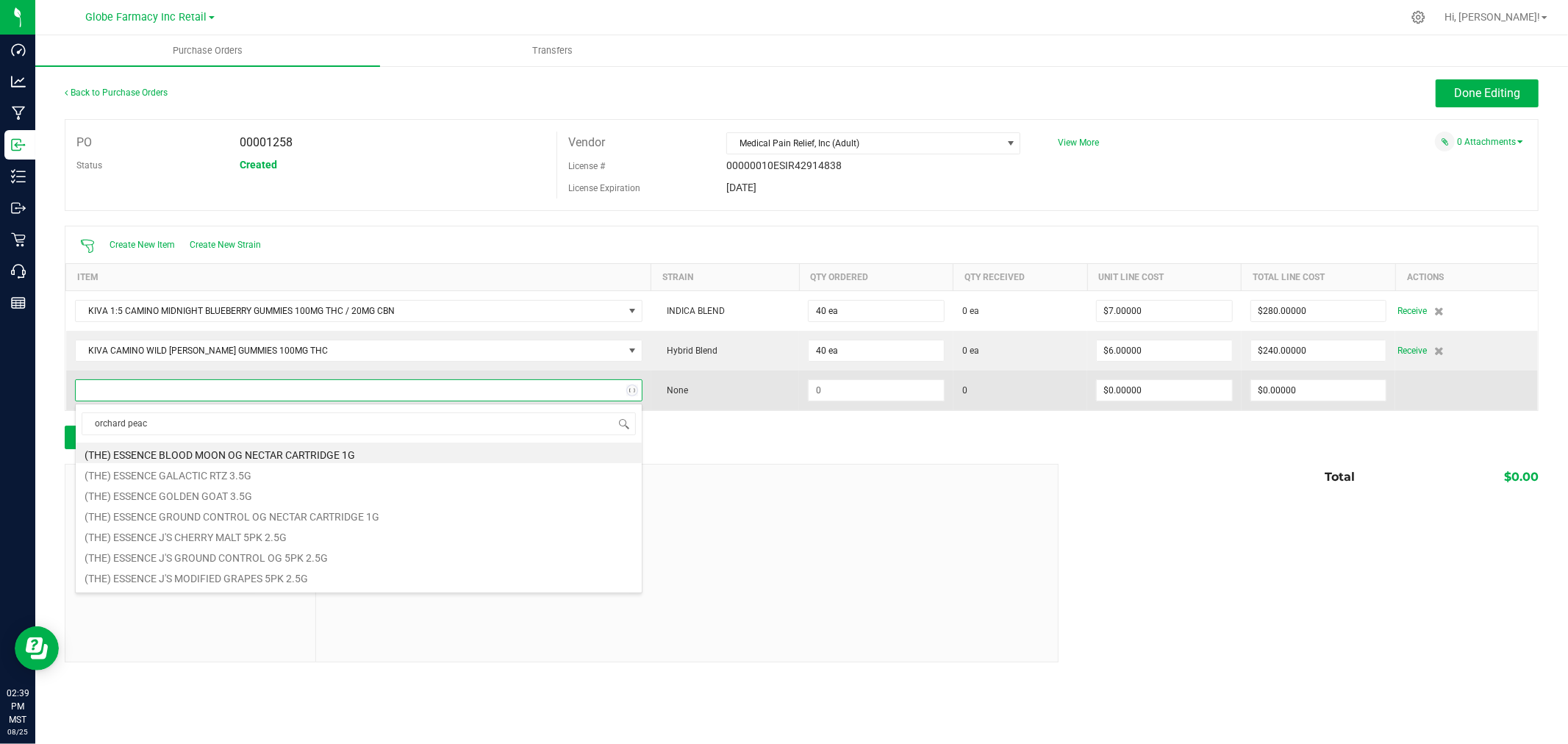
type input "orchard peach"
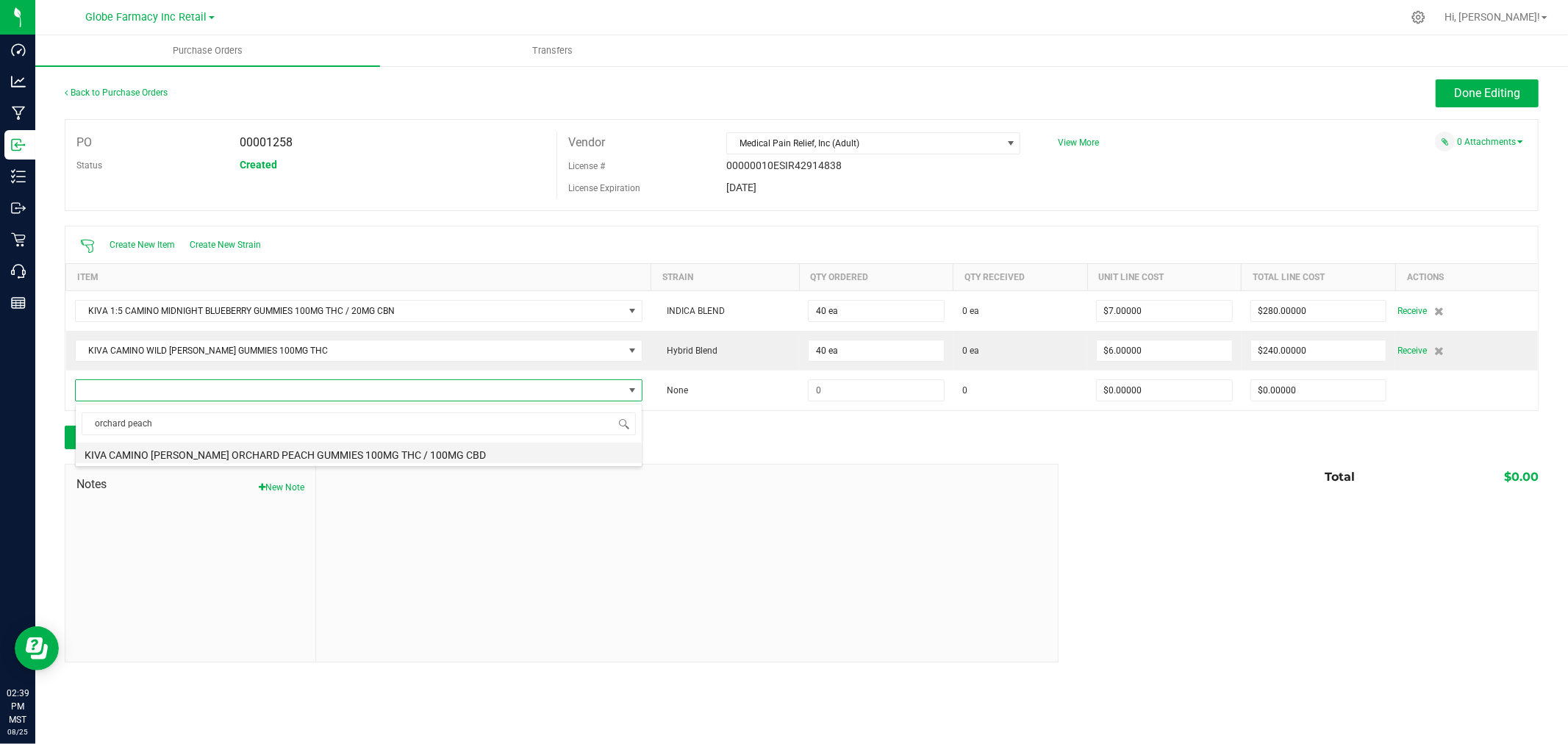
click at [335, 449] on li "KIVA CAMINO [PERSON_NAME] ORCHARD PEACH GUMMIES 100MG THC / 100MG CBD" at bounding box center [358, 452] width 566 height 20
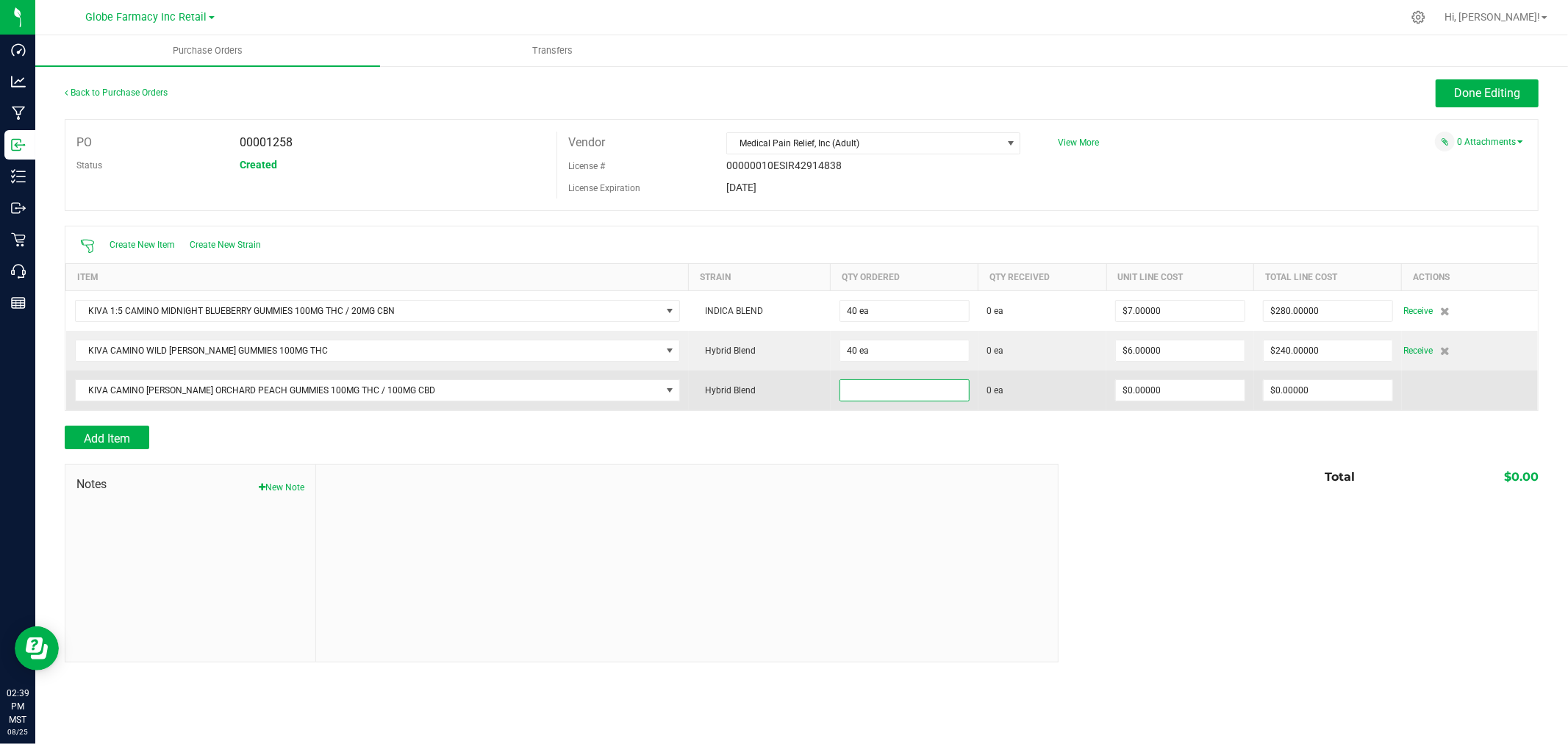
click at [869, 398] on input at bounding box center [905, 390] width 128 height 20
type input "40 ea"
type input "$7.00000"
type input "0"
type input "40"
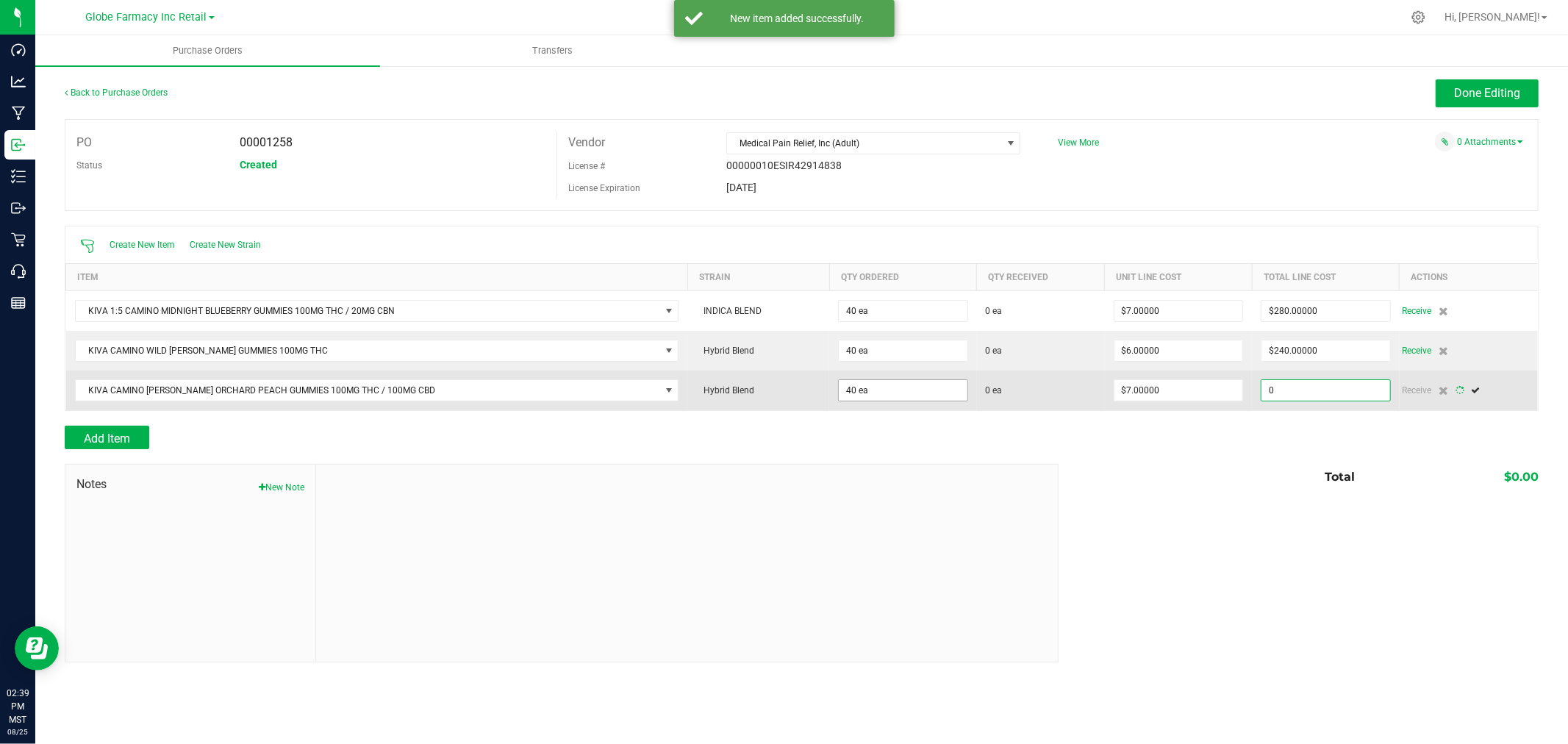
type input "280"
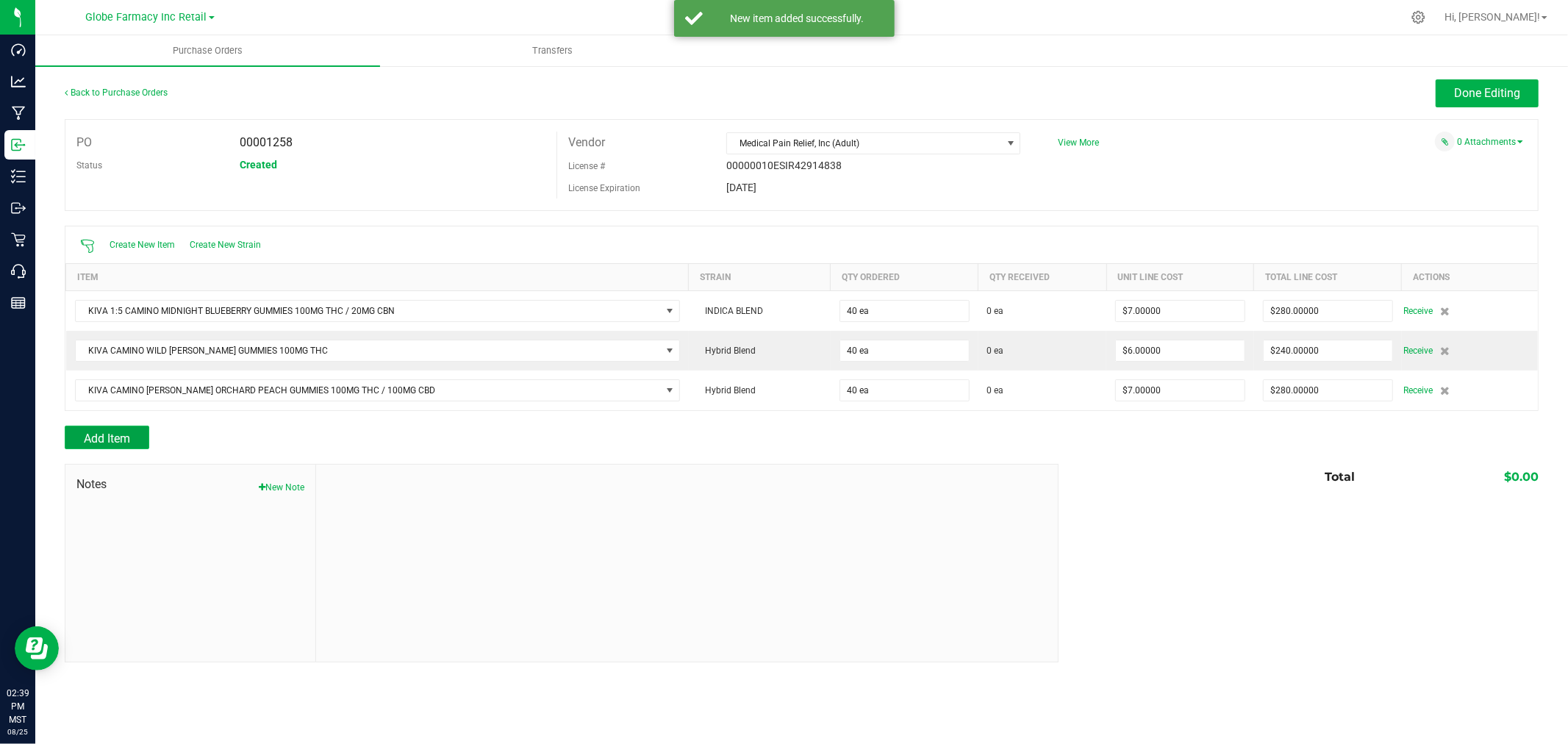
click at [96, 444] on span "Add Item" at bounding box center [106, 438] width 47 height 14
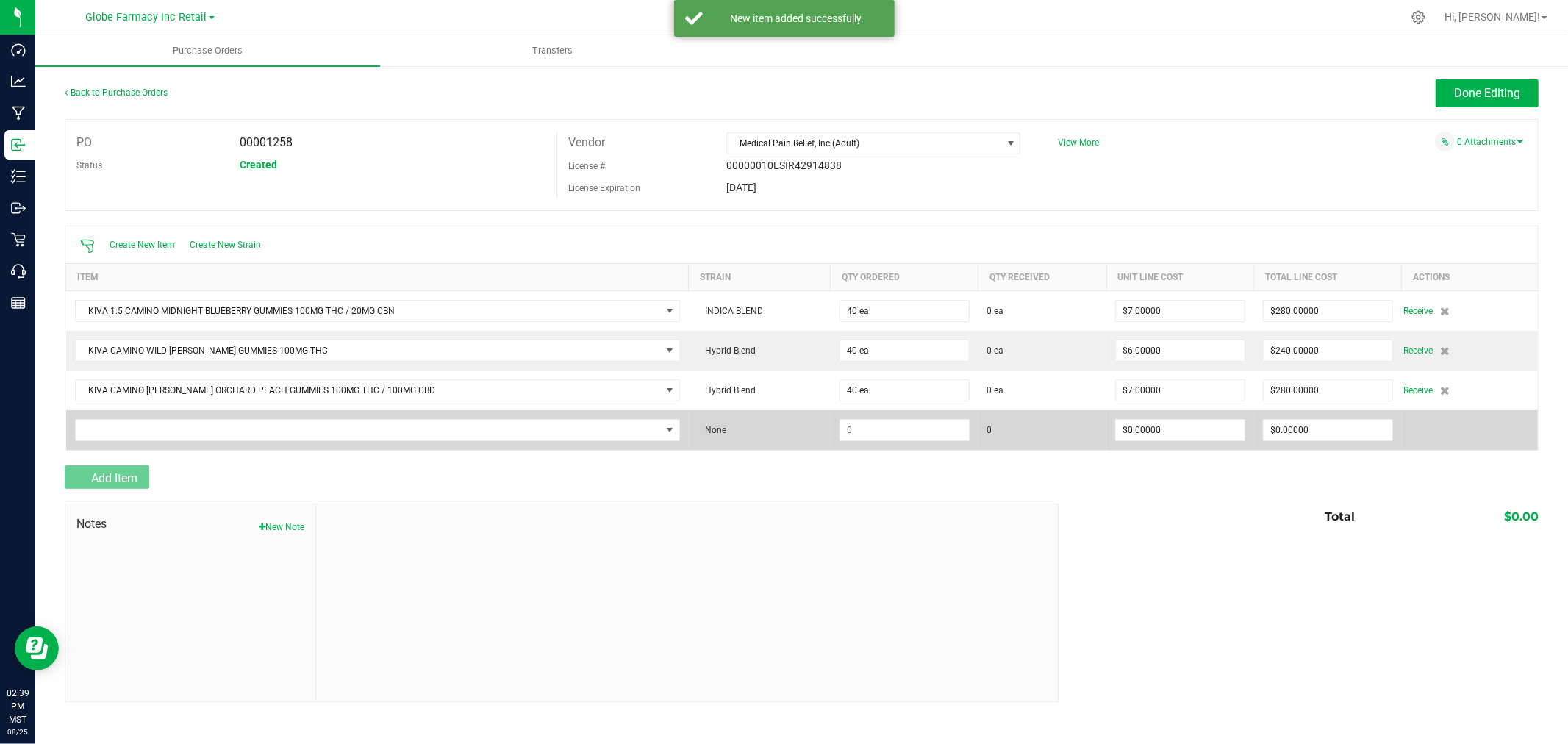
click at [97, 419] on td at bounding box center [377, 430] width 623 height 40
click at [98, 419] on td at bounding box center [377, 430] width 623 height 40
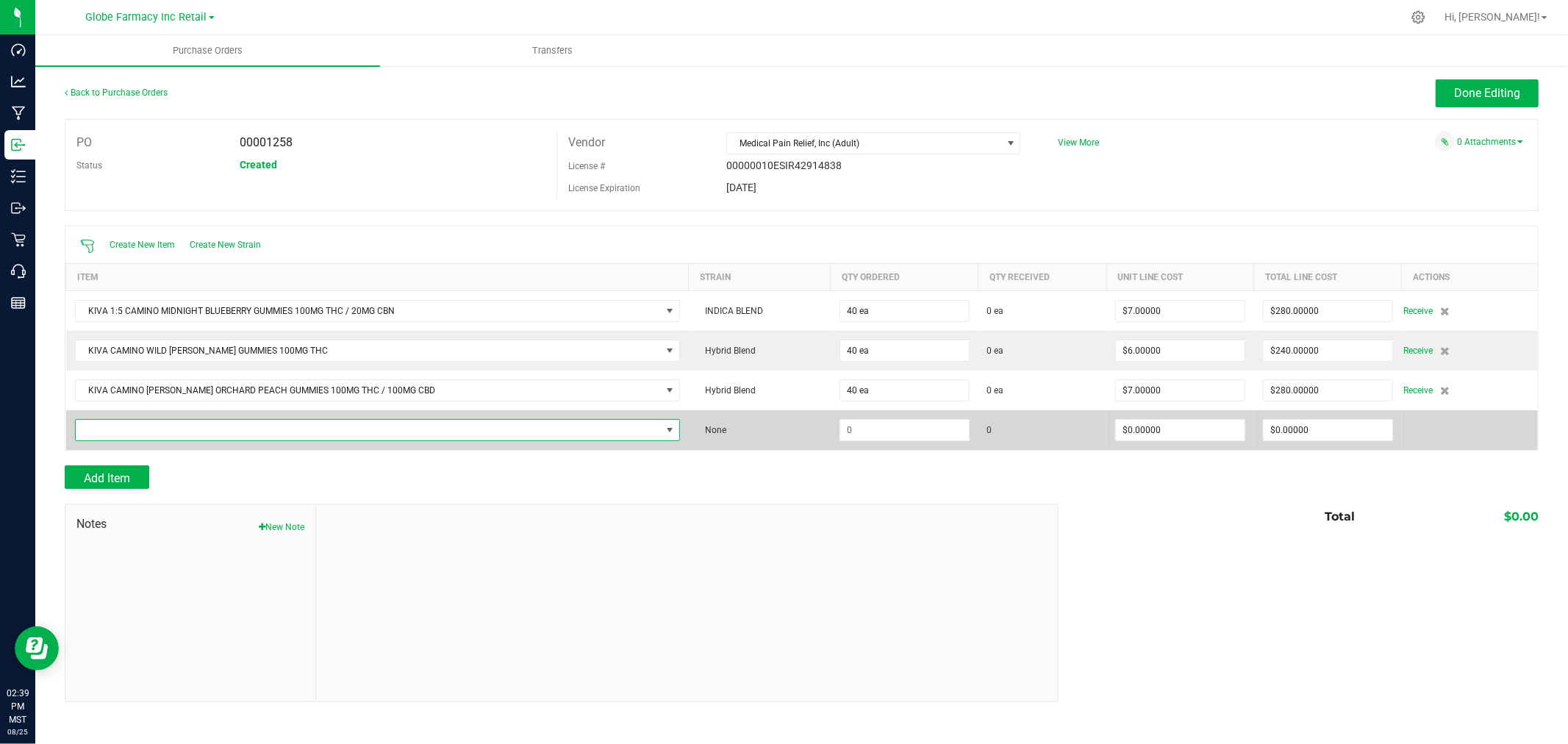
click at [120, 425] on span "NO DATA FOUND" at bounding box center [368, 430] width 585 height 20
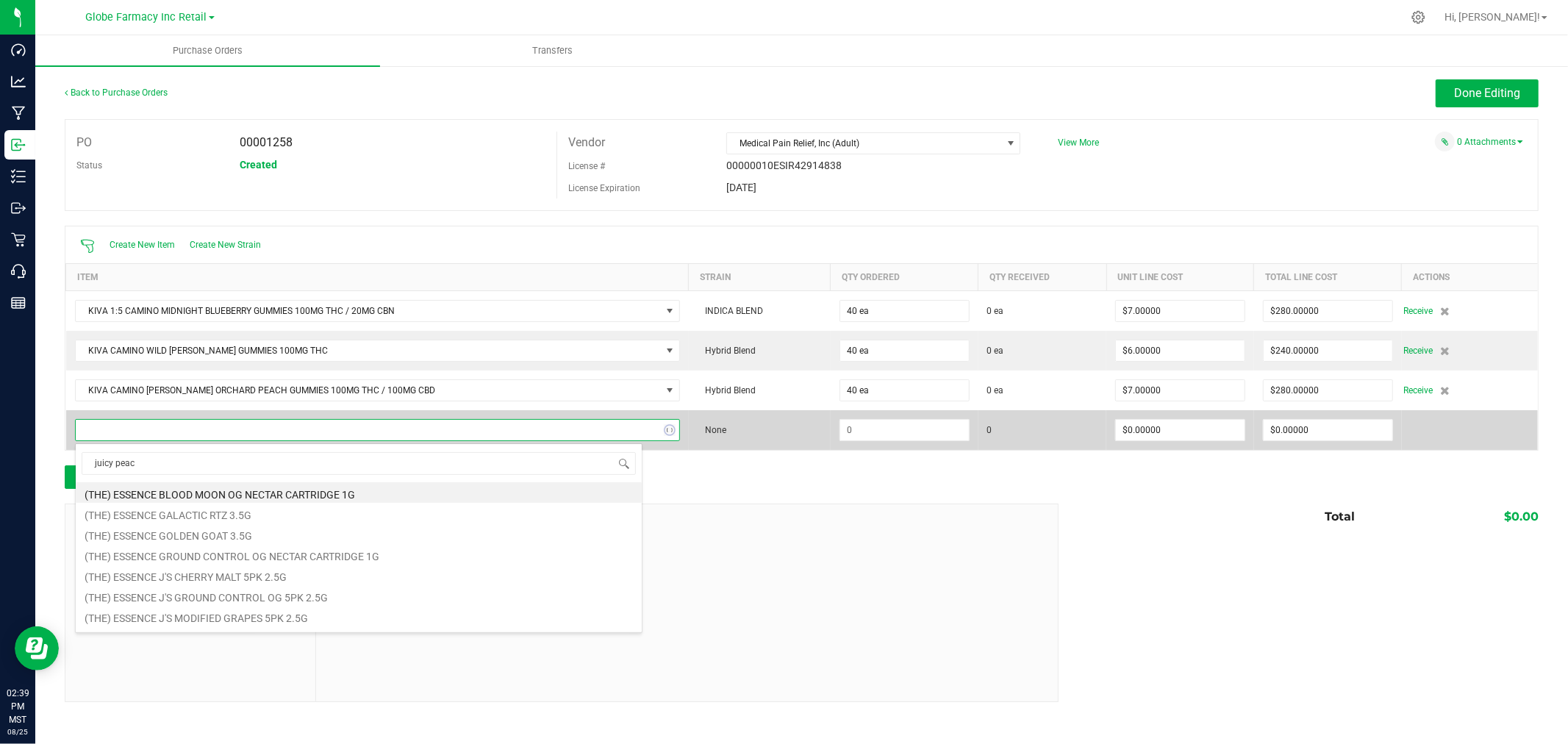
type input "juicy peach"
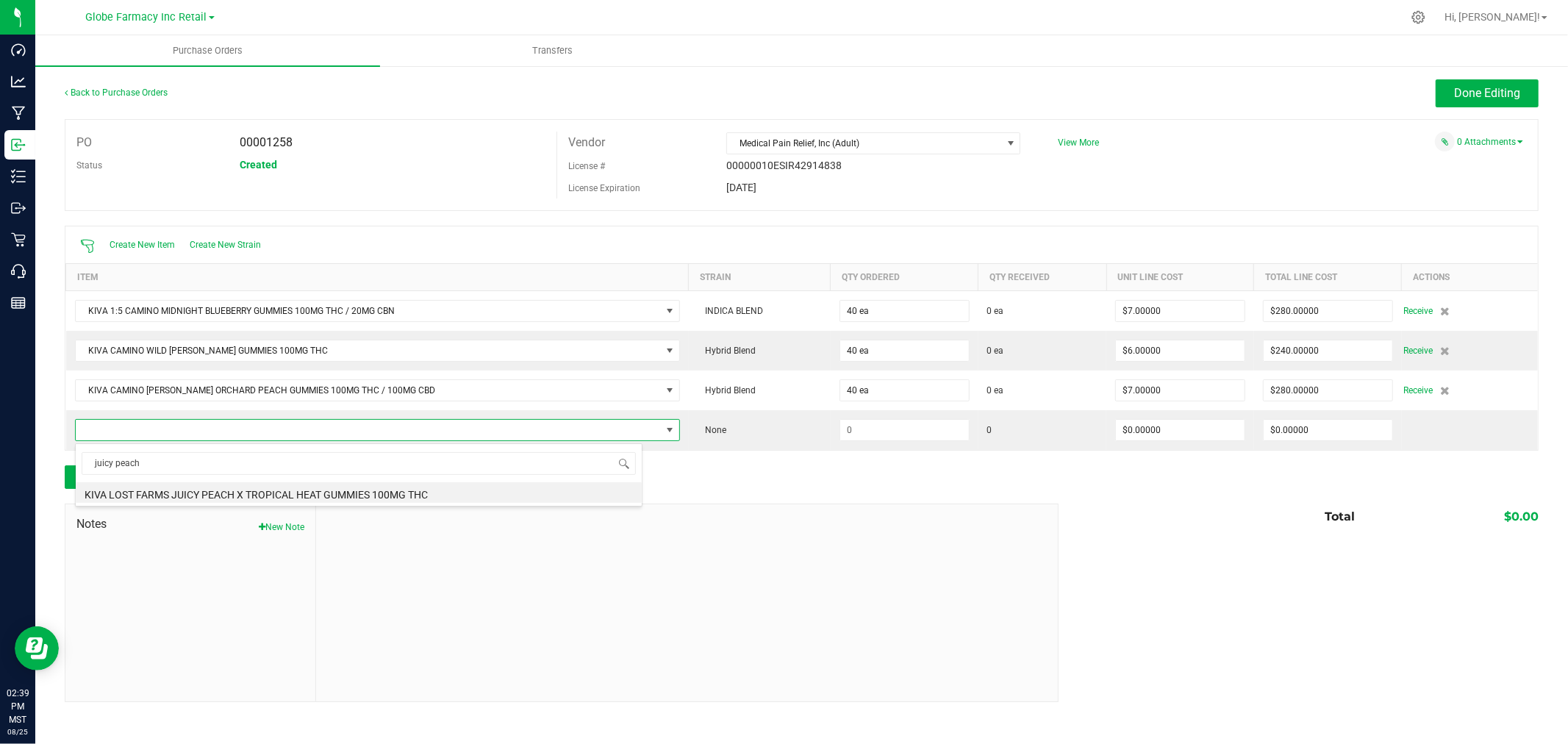
click at [249, 494] on li "KIVA LOST FARMS JUICY PEACH X TROPICAL HEAT GUMMIES 100MG THC" at bounding box center [358, 492] width 566 height 20
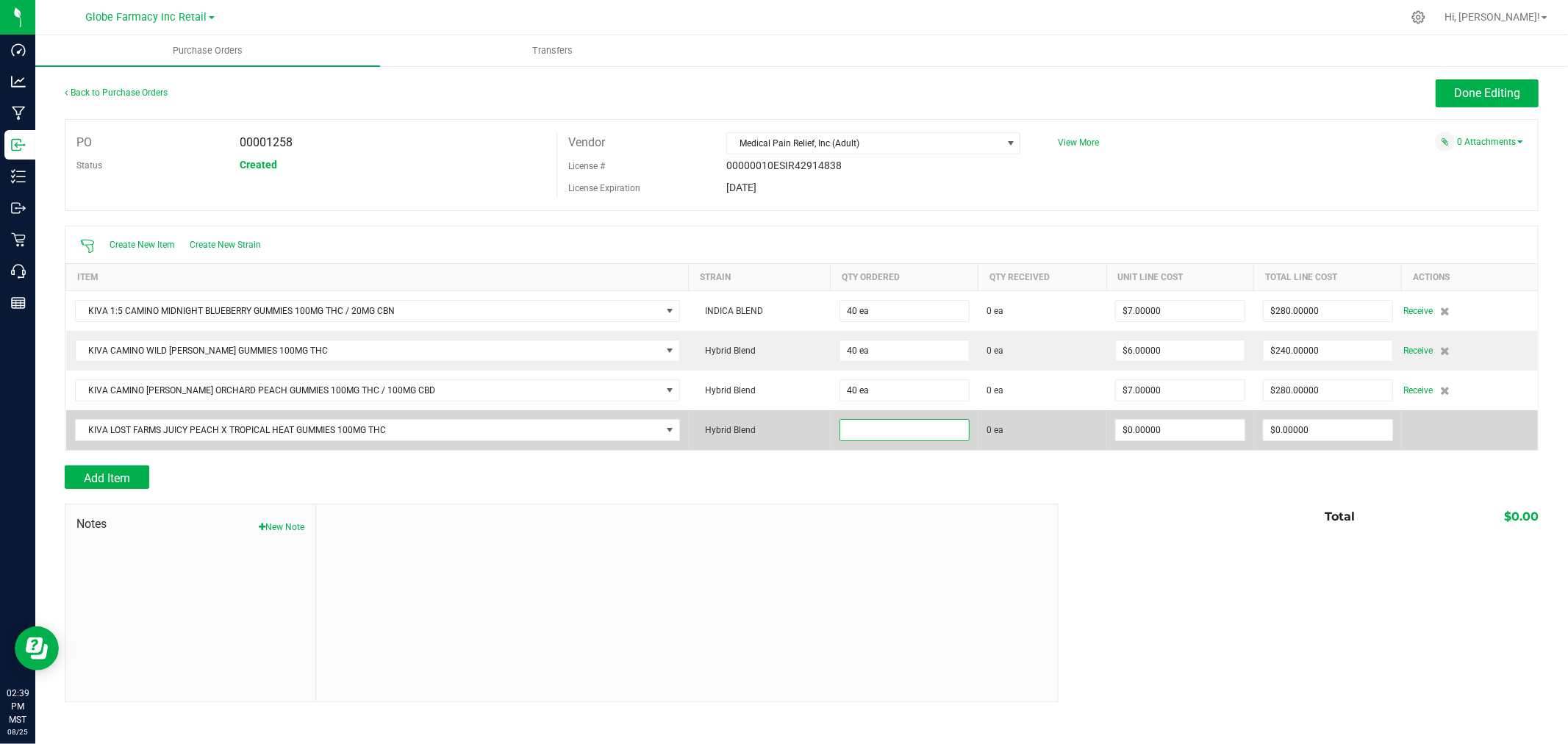
click at [888, 429] on input at bounding box center [905, 430] width 128 height 20
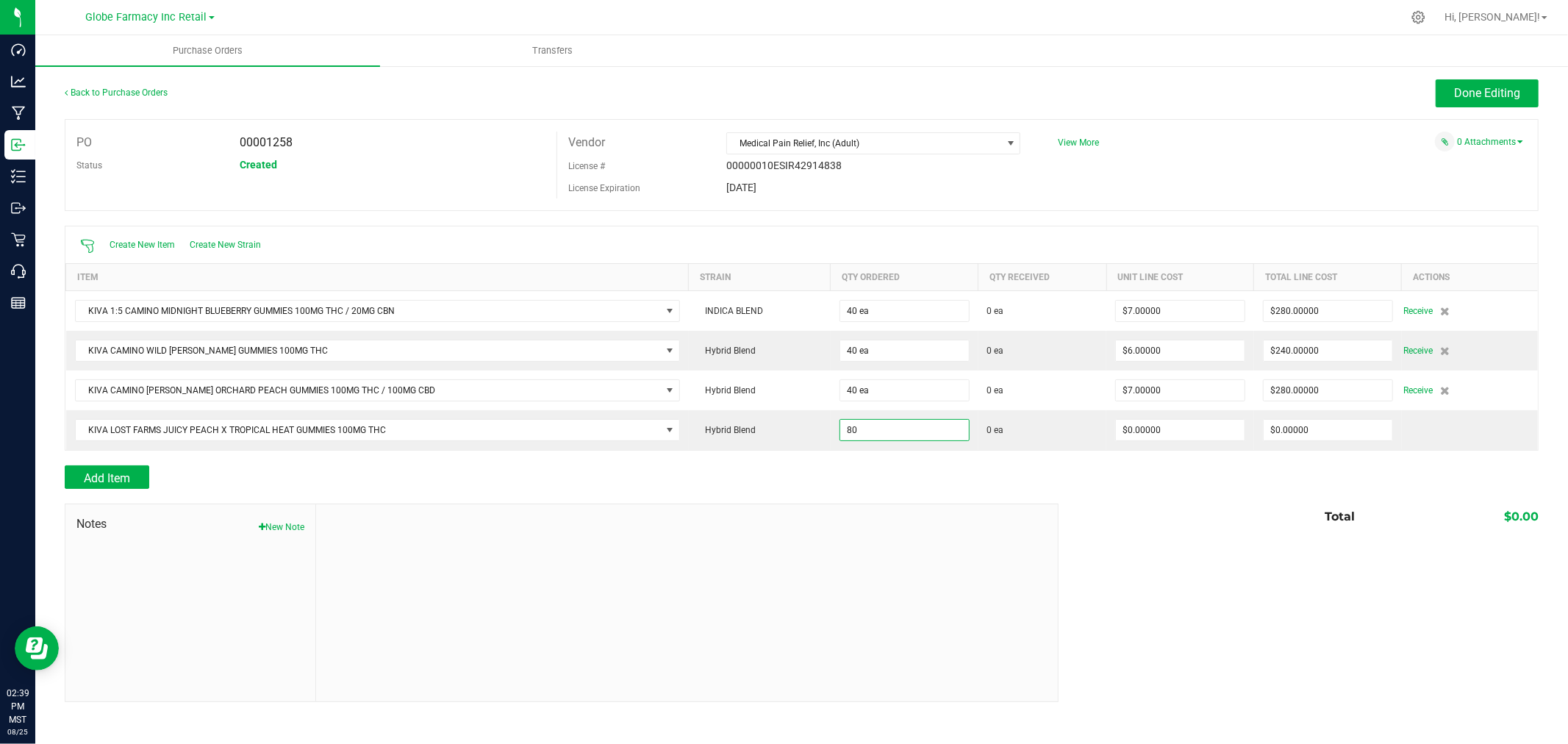
type input "80 ea"
type input "$9.00000"
type input "0"
type input "80"
type input "720"
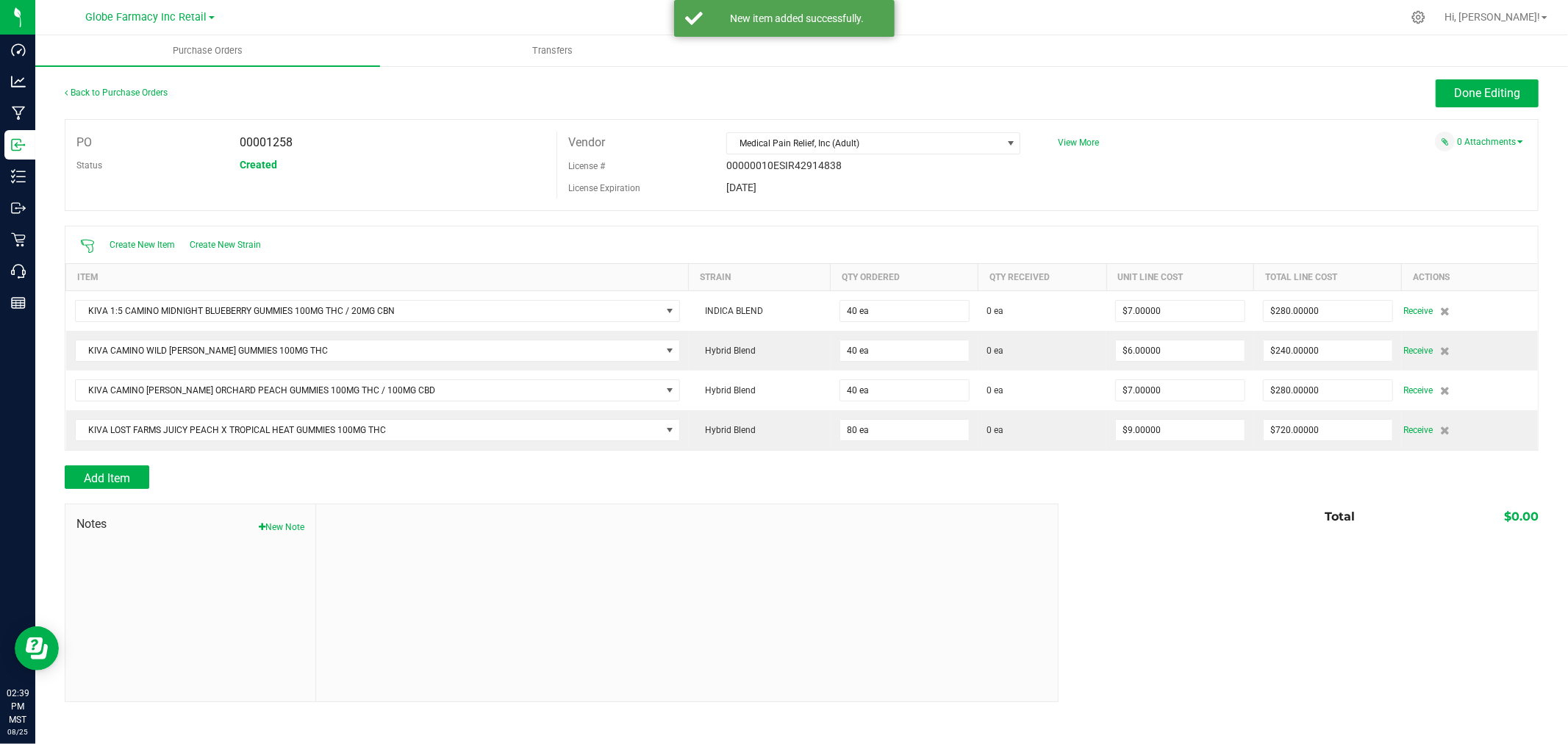
click at [105, 466] on div at bounding box center [802, 458] width 1474 height 15
click at [105, 476] on span "Add Item" at bounding box center [106, 478] width 47 height 14
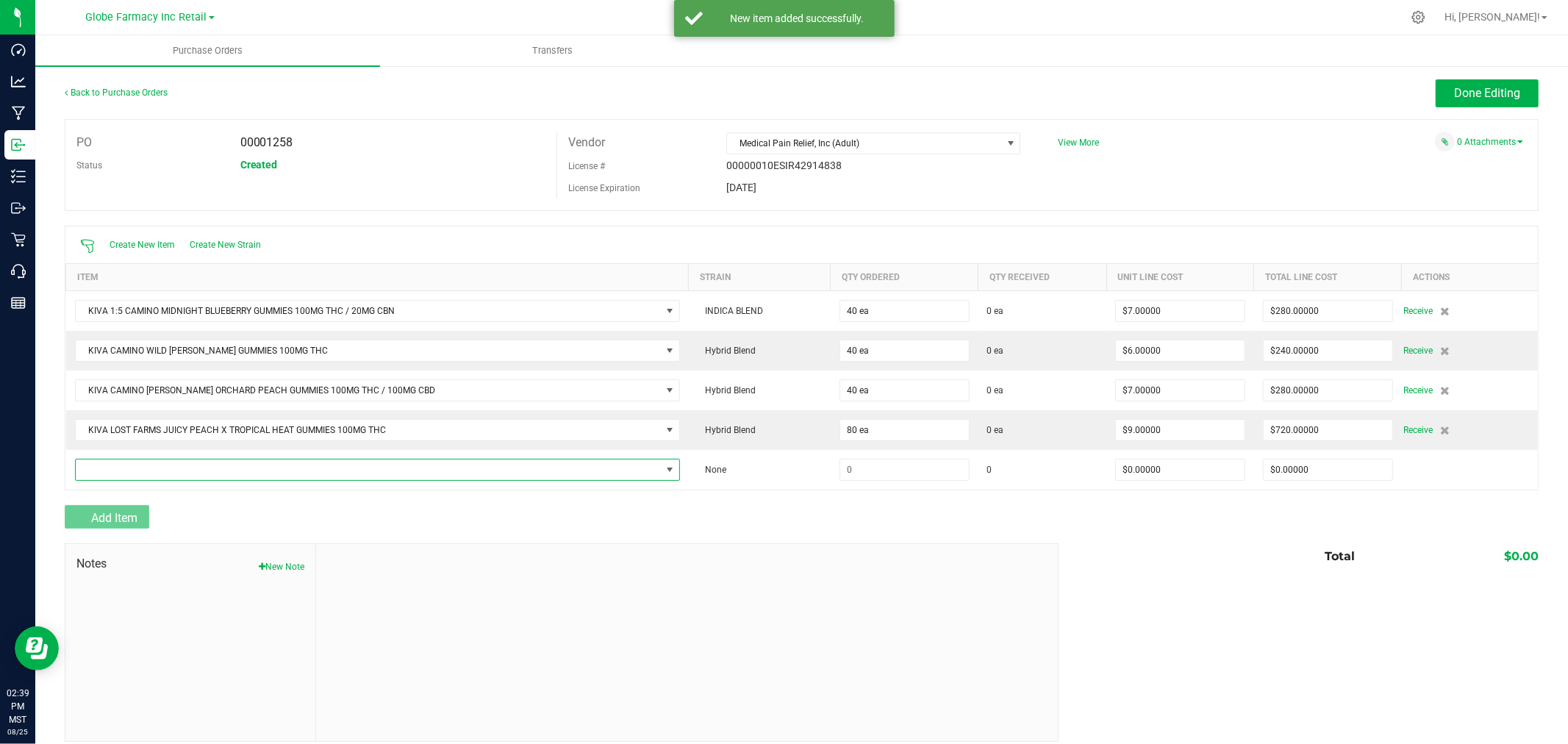
click at [114, 464] on span "NO DATA FOUND" at bounding box center [368, 469] width 585 height 20
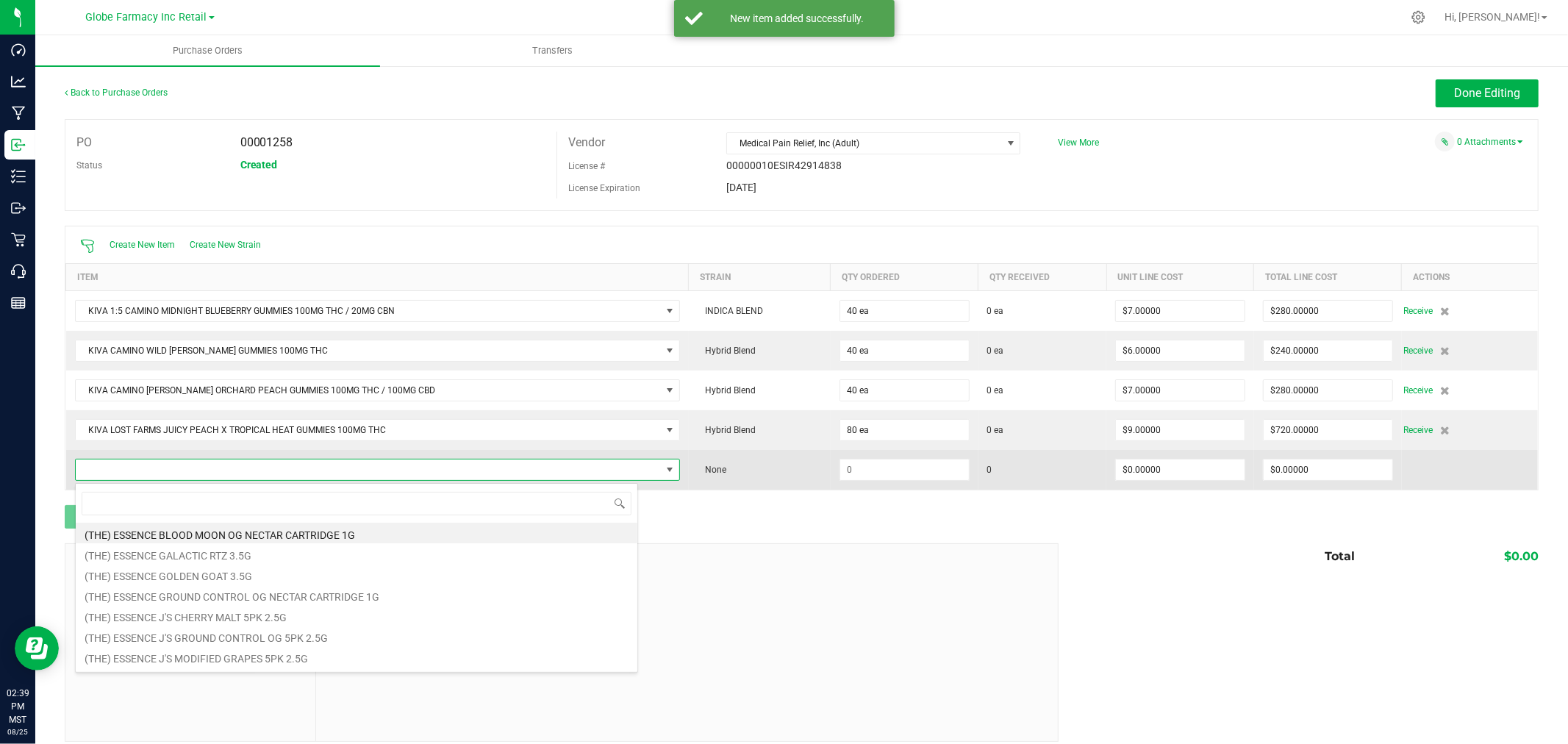
scroll to position [22, 557]
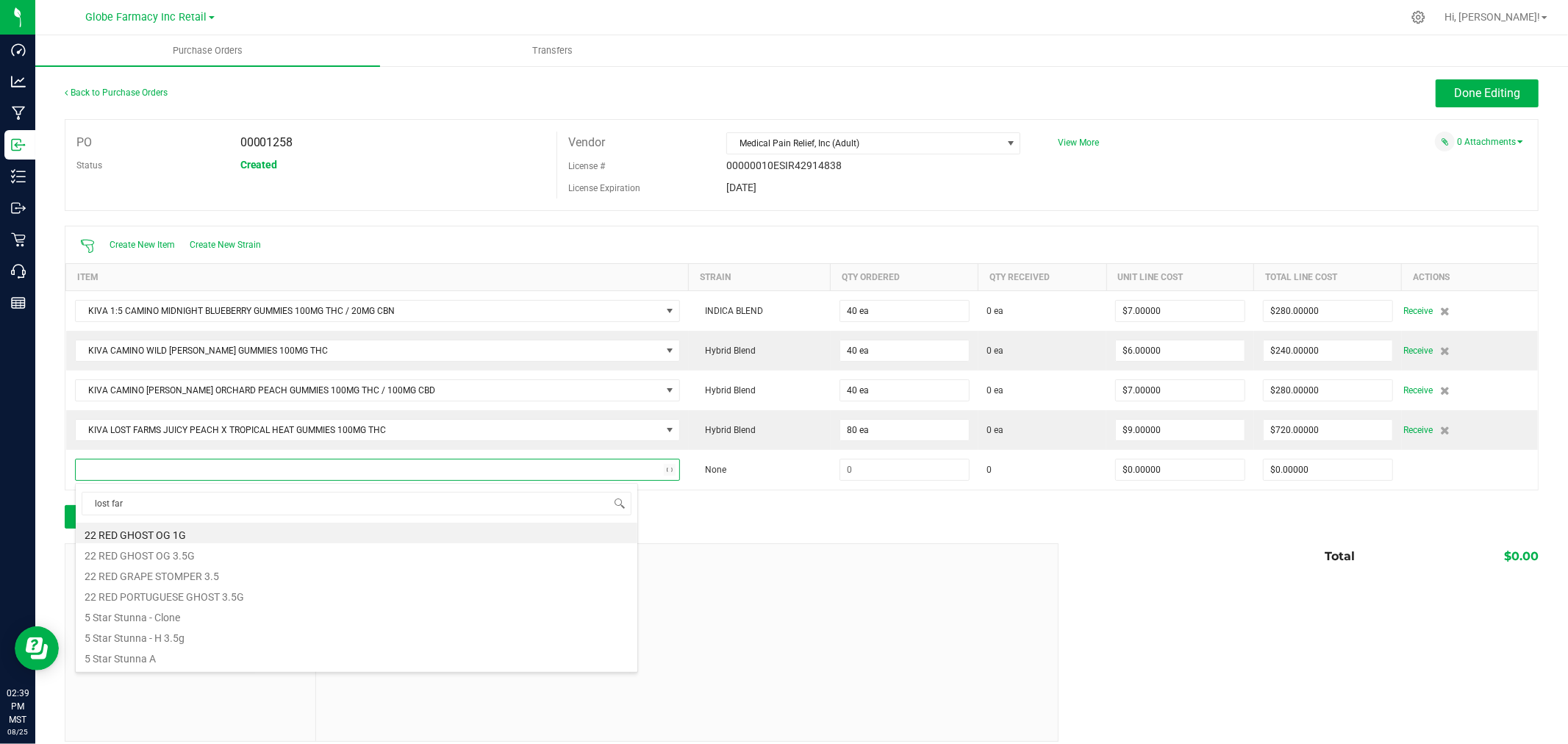
type input "lost farm"
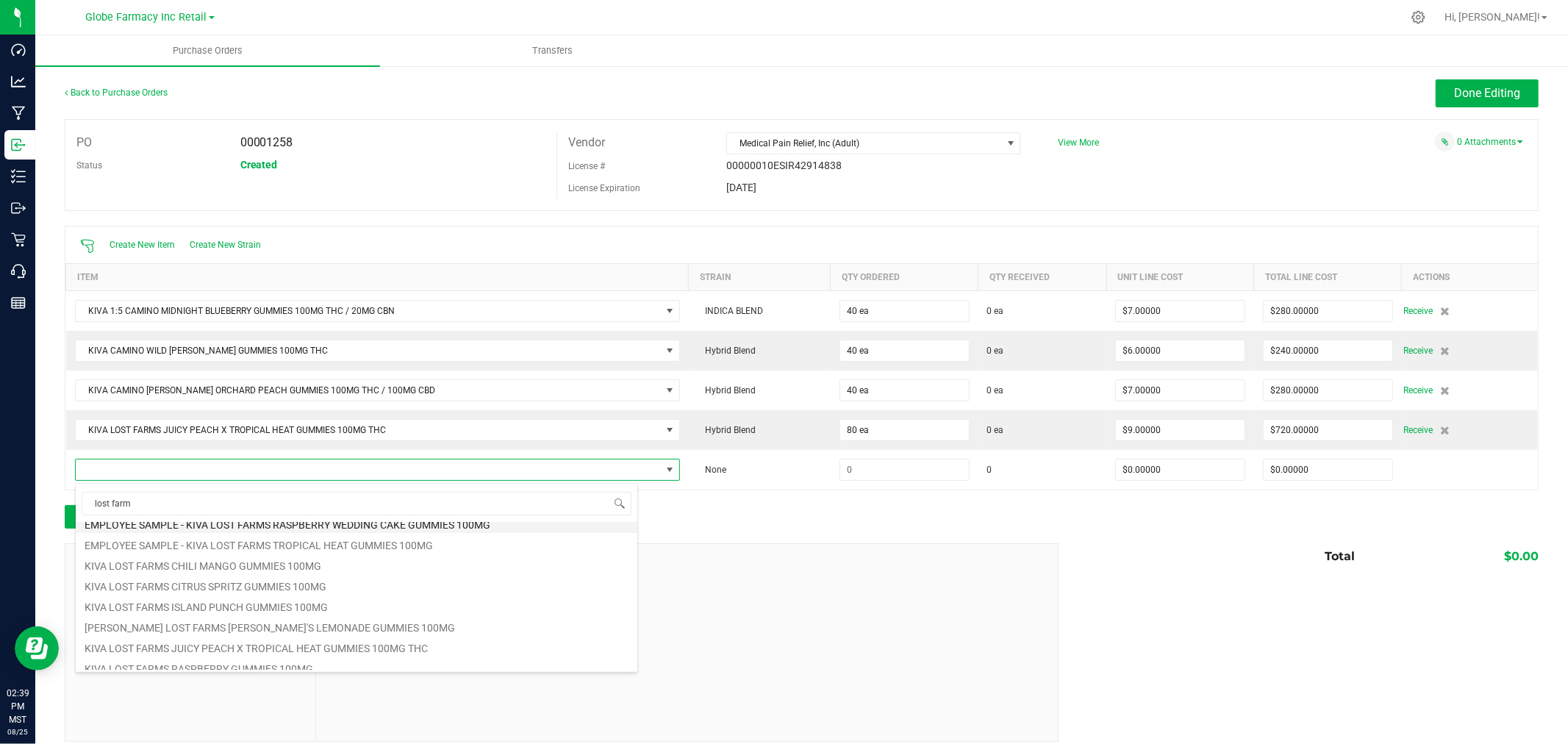
scroll to position [79, 0]
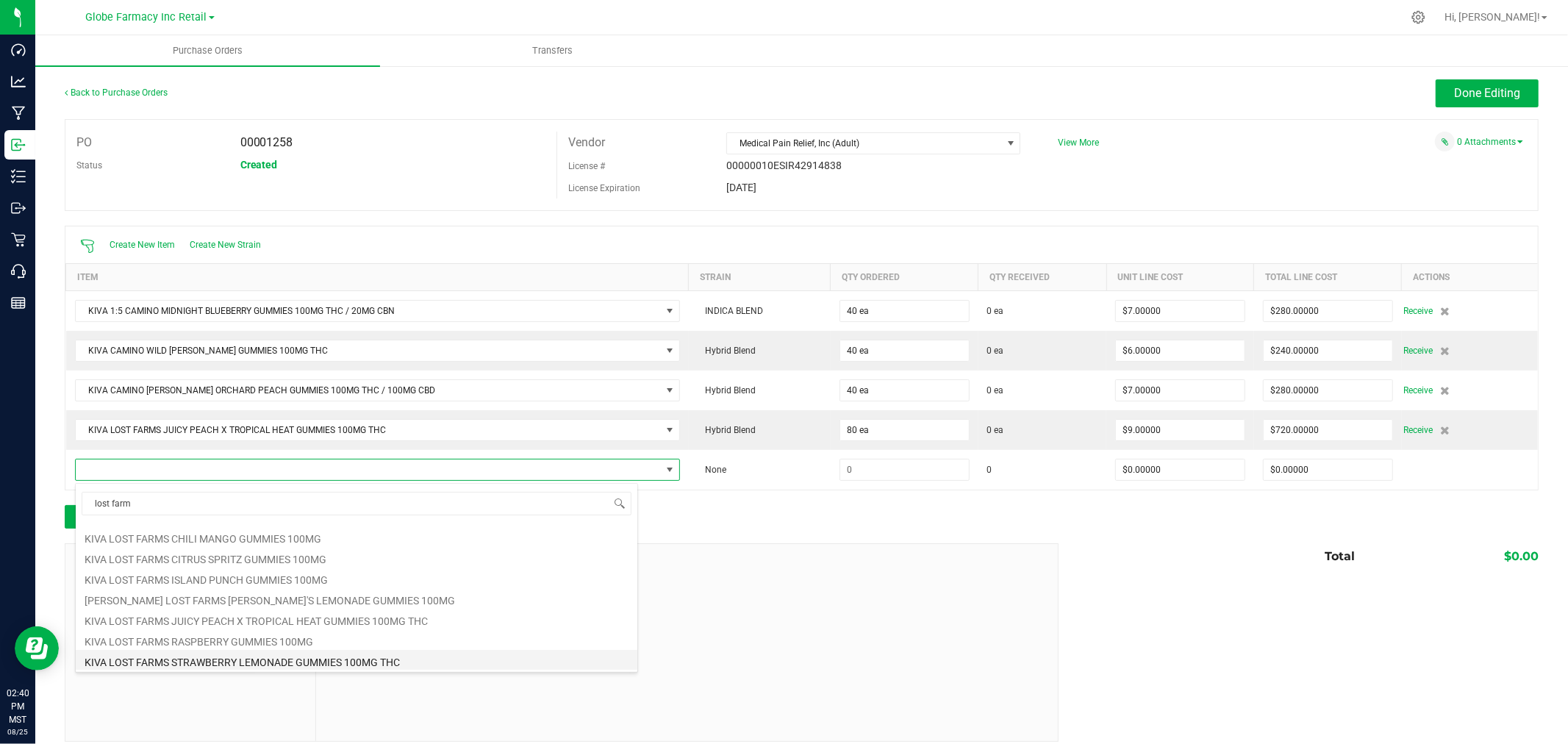
click at [399, 663] on li "KIVA LOST FARMS STRAWBERRY LEMONADE GUMMIES 100MG THC" at bounding box center [356, 660] width 561 height 20
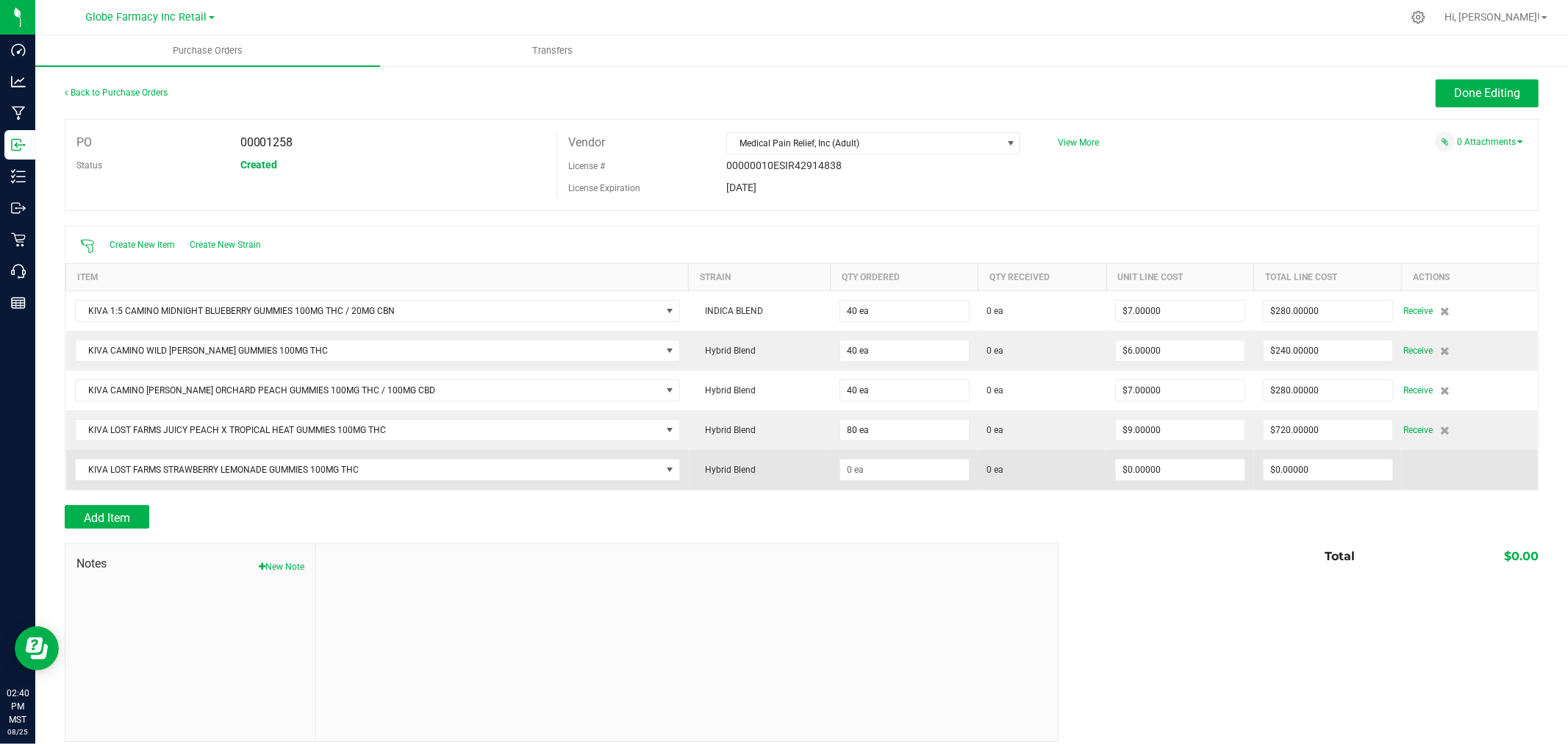
click at [443, 456] on td "KIVA LOST FARMS STRAWBERRY LEMONADE GUMMIES 100MG THC" at bounding box center [377, 469] width 623 height 40
click at [451, 474] on span "KIVA LOST FARMS STRAWBERRY LEMONADE GUMMIES 100MG THC" at bounding box center [368, 469] width 585 height 20
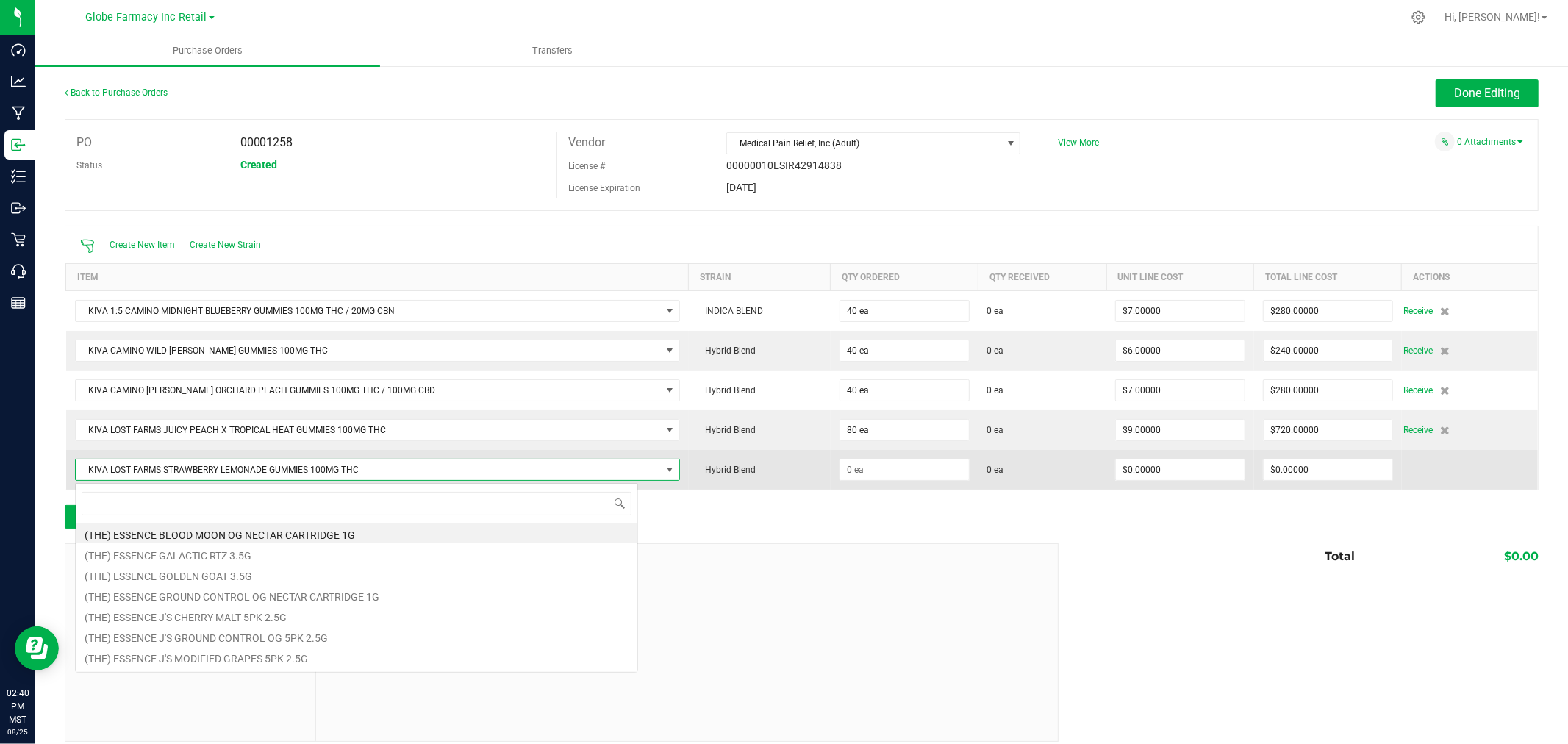
scroll to position [22, 562]
click at [451, 474] on span "KIVA LOST FARMS STRAWBERRY LEMONADE GUMMIES 100MG THC" at bounding box center [368, 469] width 585 height 20
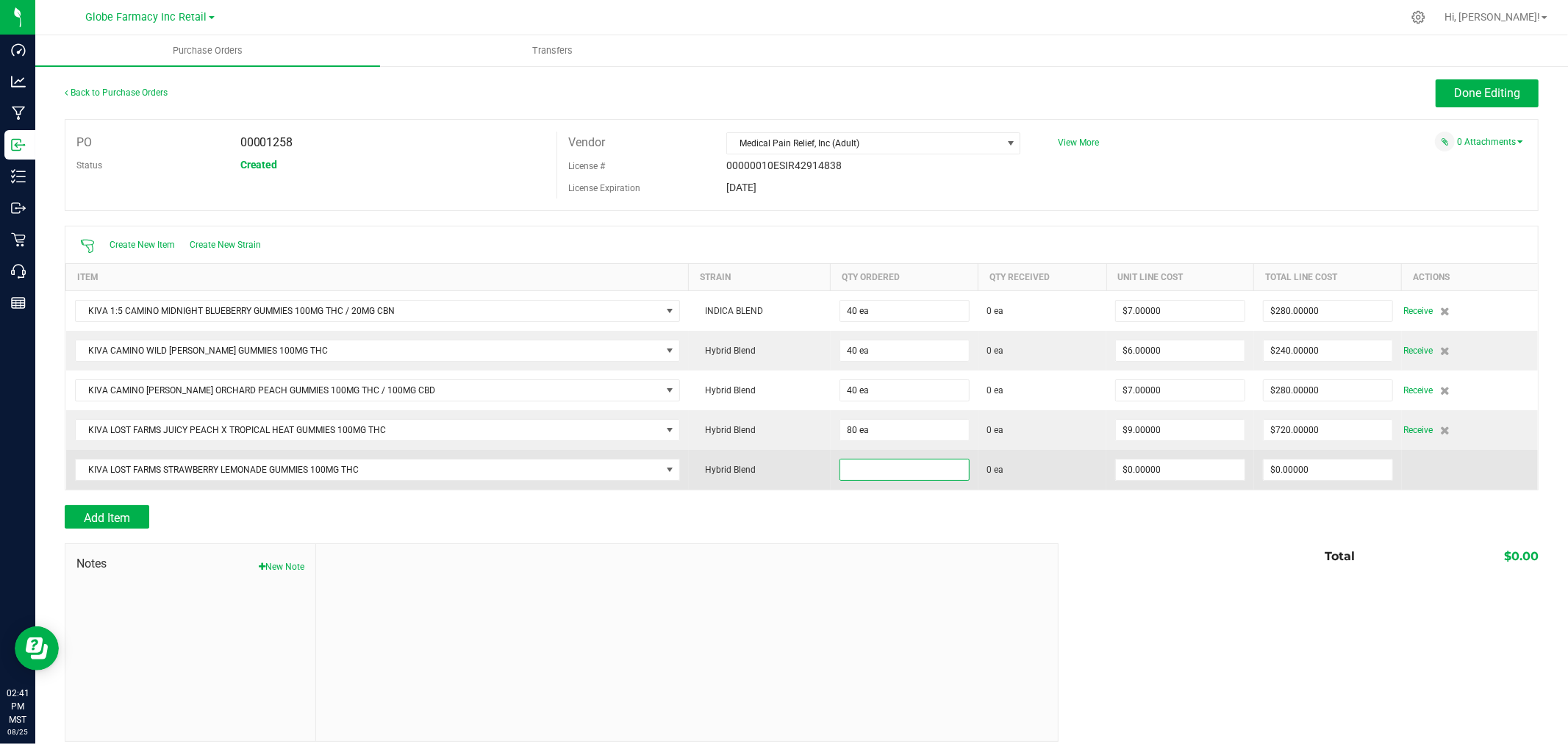
click at [855, 463] on input at bounding box center [905, 469] width 128 height 20
click at [877, 466] on input at bounding box center [905, 469] width 128 height 20
type input "7"
type input "80 ea"
type input "9"
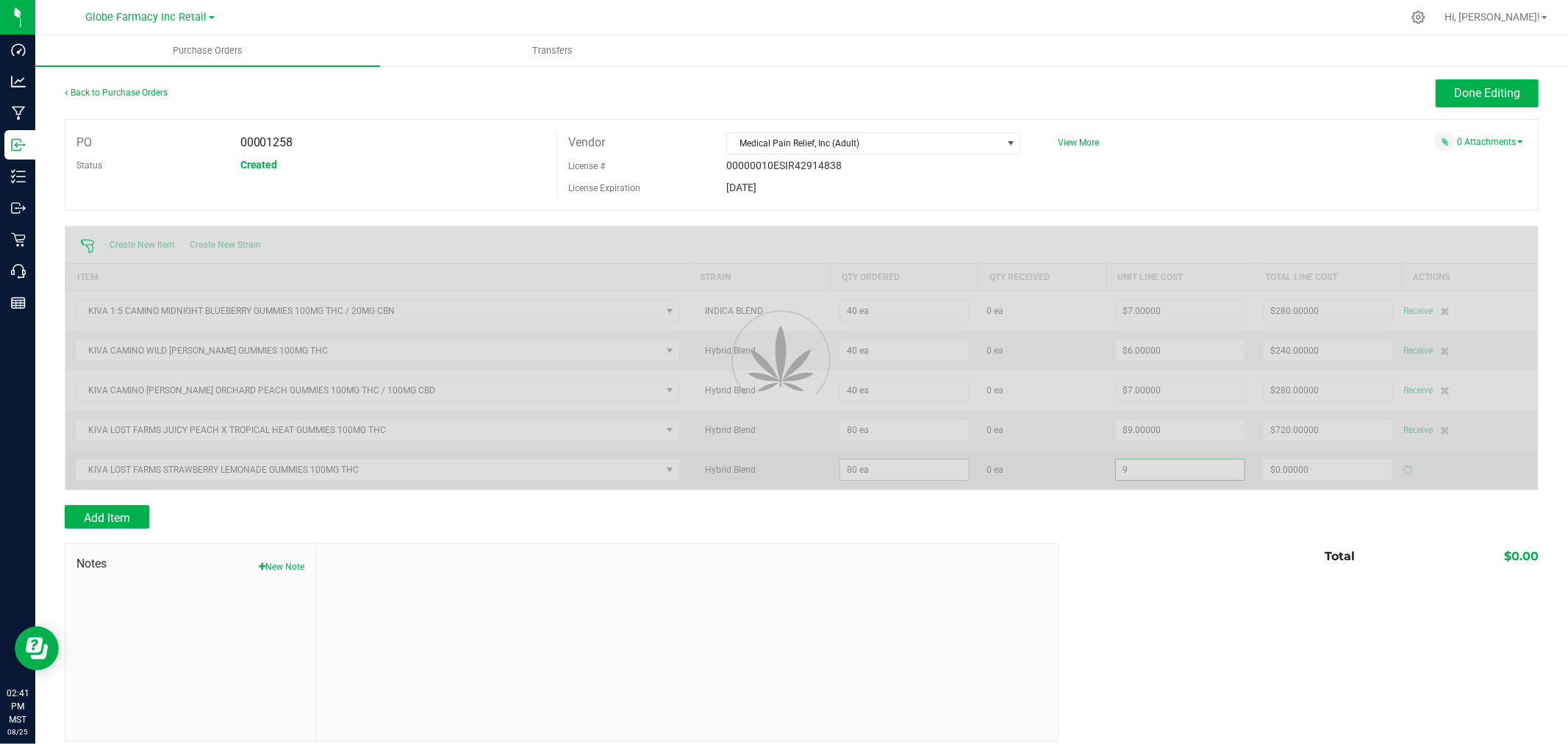
type input "$720.00000"
type input "$9.00000"
type input "720"
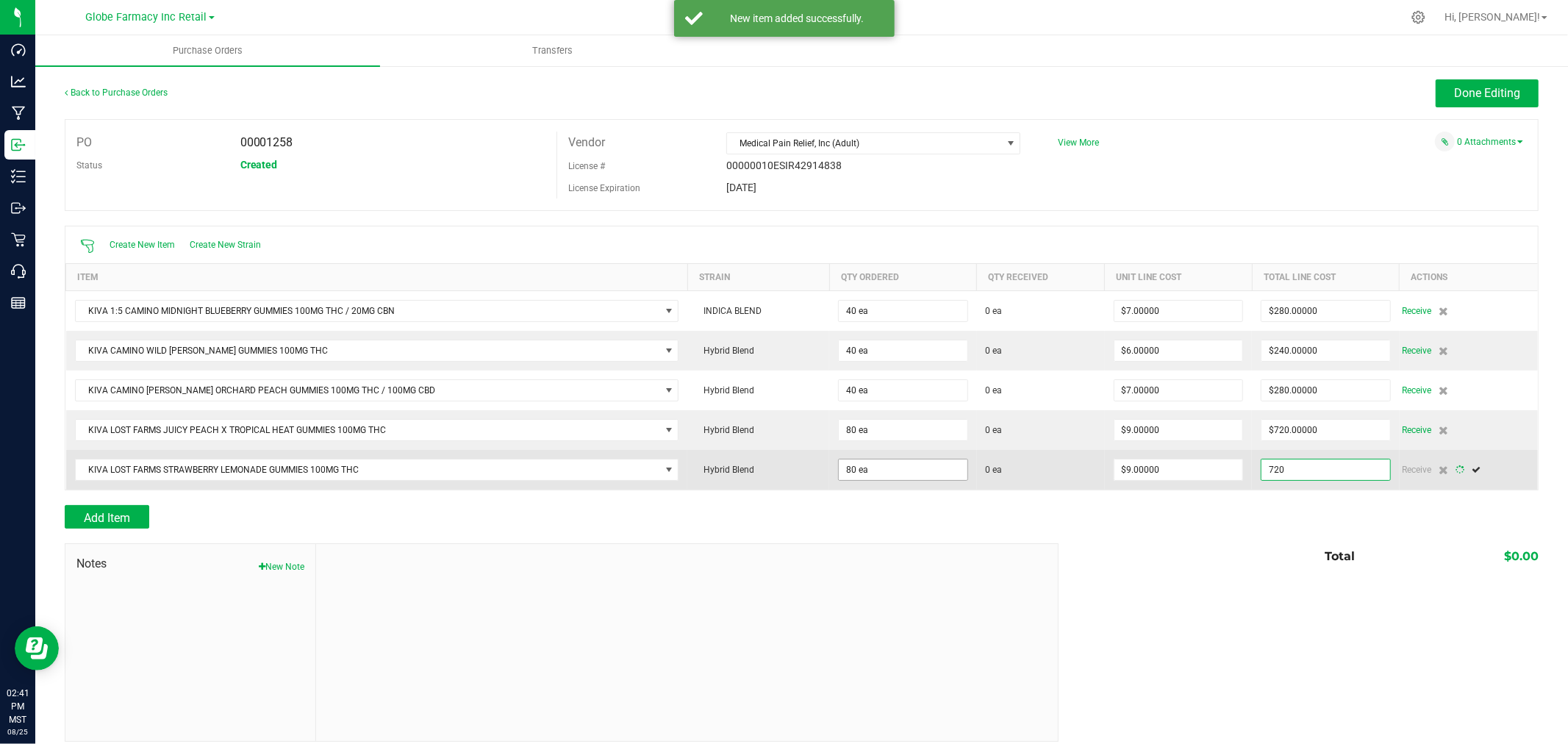
type input "80"
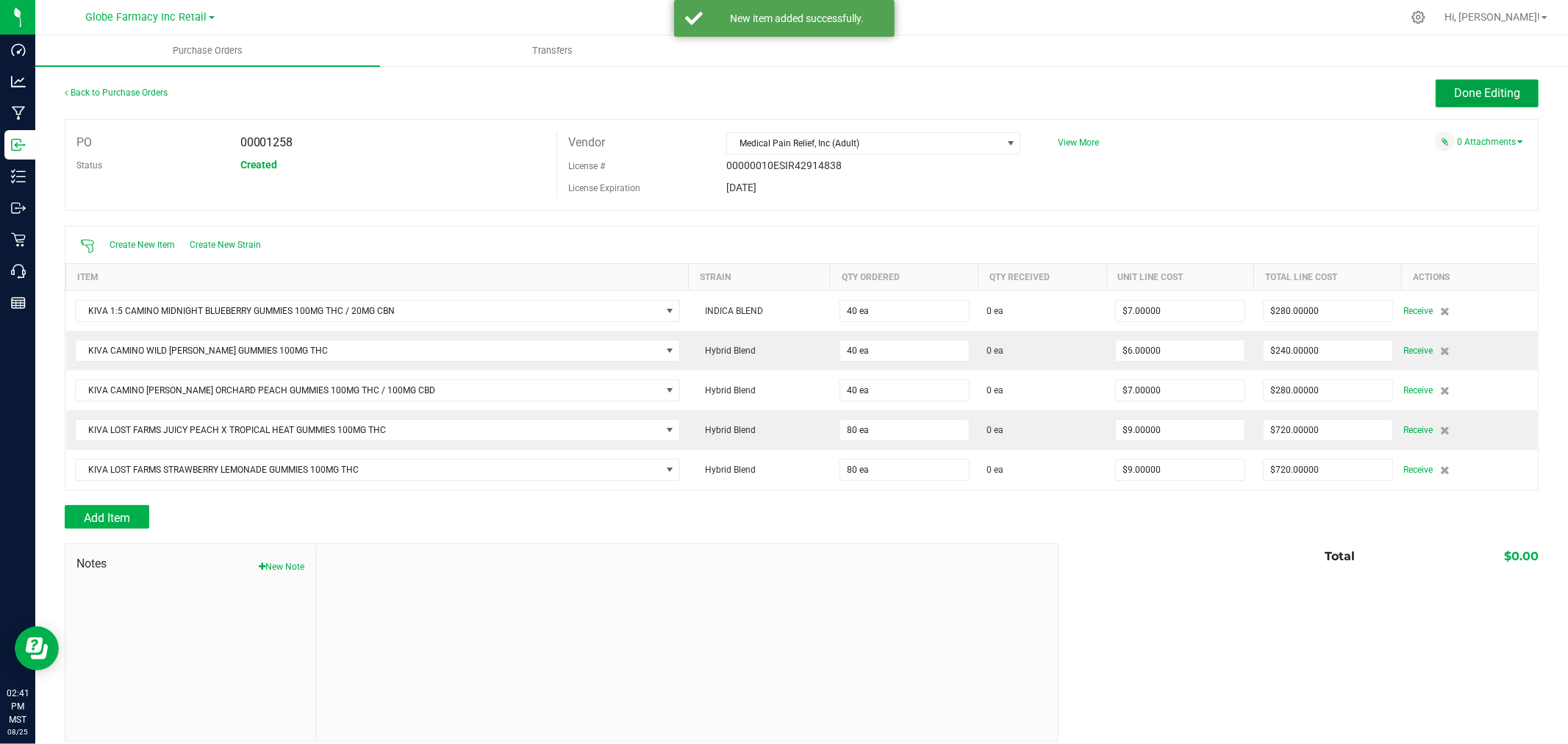
click at [1436, 92] on button "Done Editing" at bounding box center [1487, 93] width 103 height 28
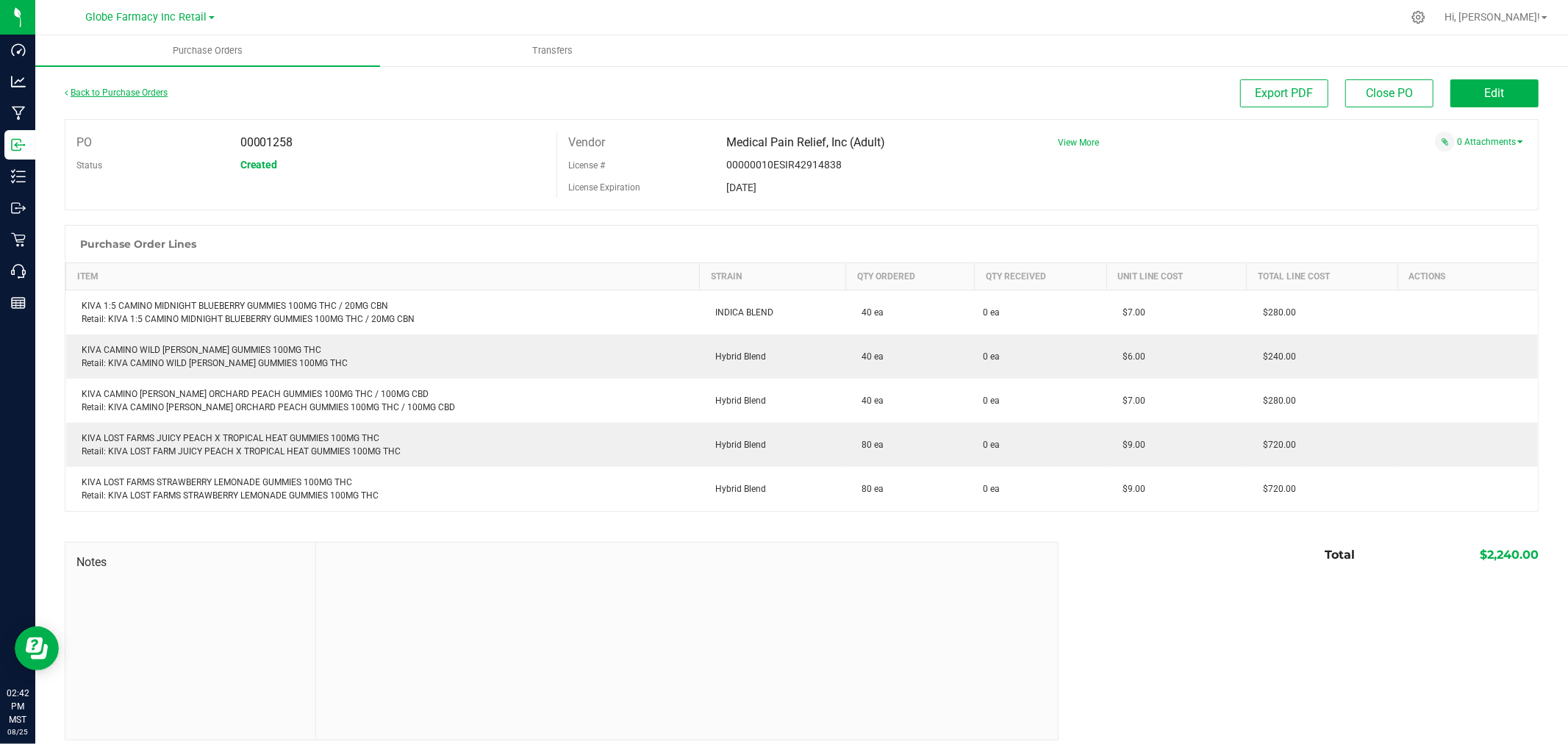
click at [85, 88] on link "Back to Purchase Orders" at bounding box center [116, 93] width 103 height 11
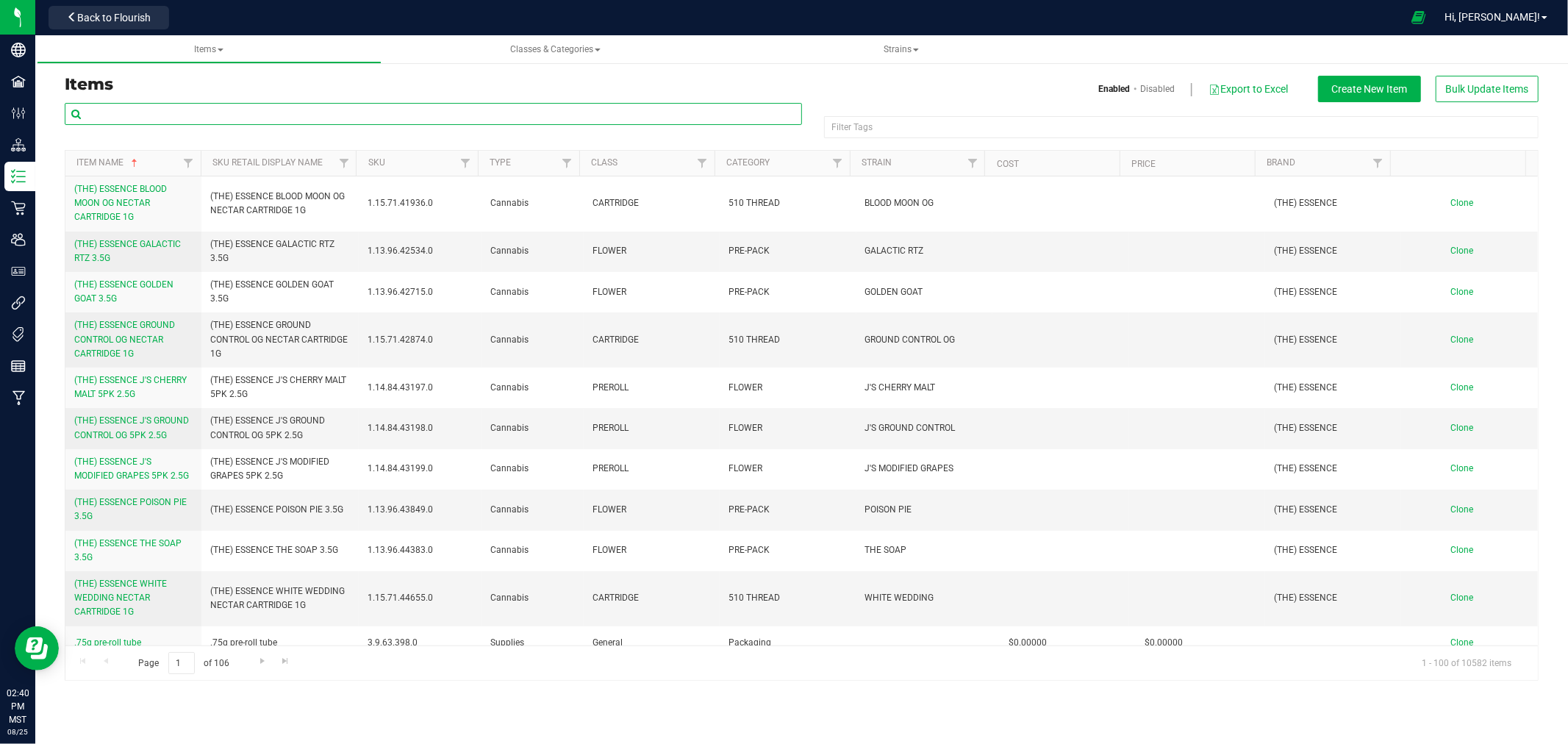
click at [410, 111] on input "text" at bounding box center [433, 113] width 737 height 22
type input "juicy peach x"
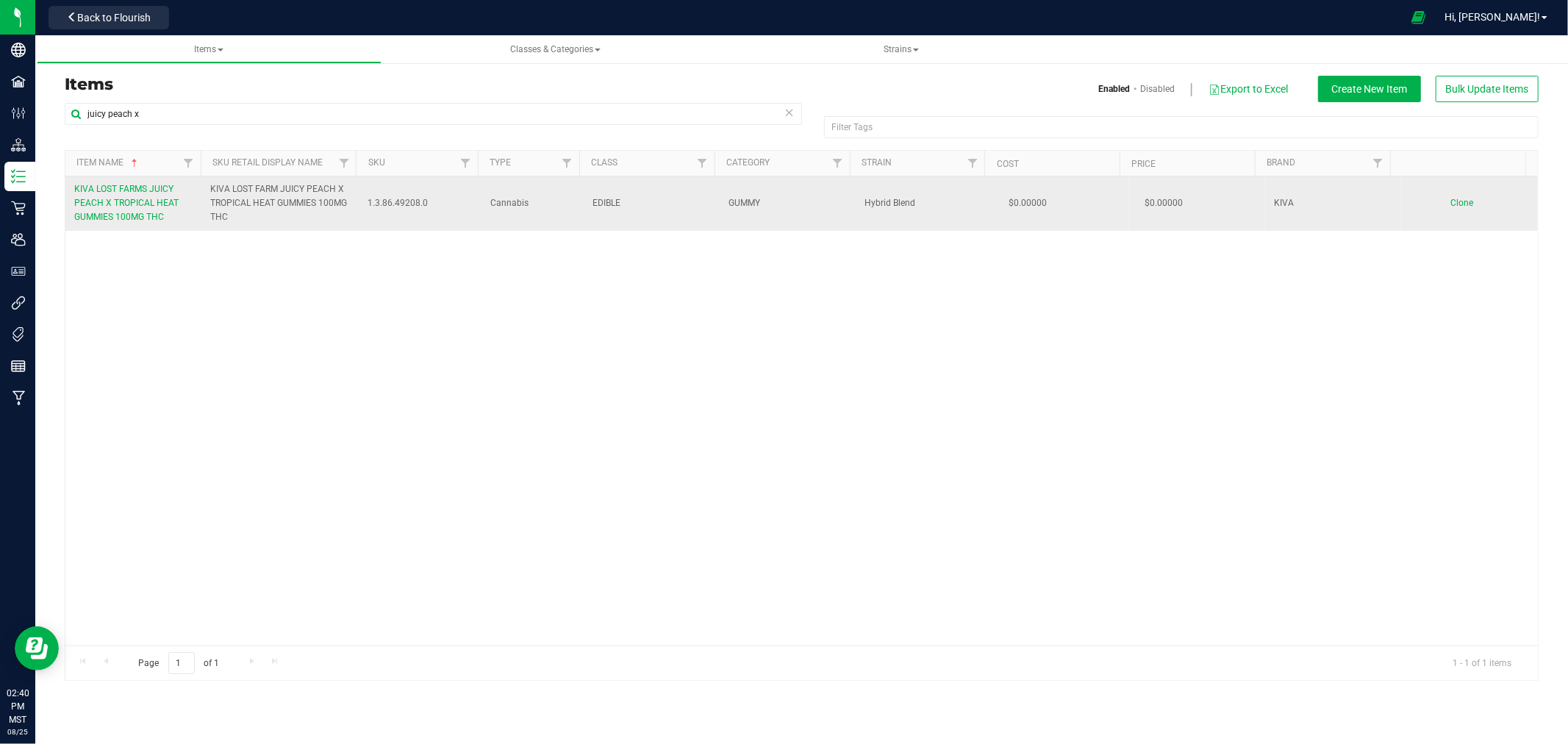
click at [301, 203] on span "KIVA LOST FARM JUICY PEACH X TROPICAL HEAT GUMMIES 100MG THC" at bounding box center [279, 204] width 139 height 43
copy tr "KIVA LOST FARM JUICY PEACH X TROPICAL HEAT GUMMIES 100MG THC"
click at [1451, 206] on span "Clone" at bounding box center [1463, 203] width 23 height 11
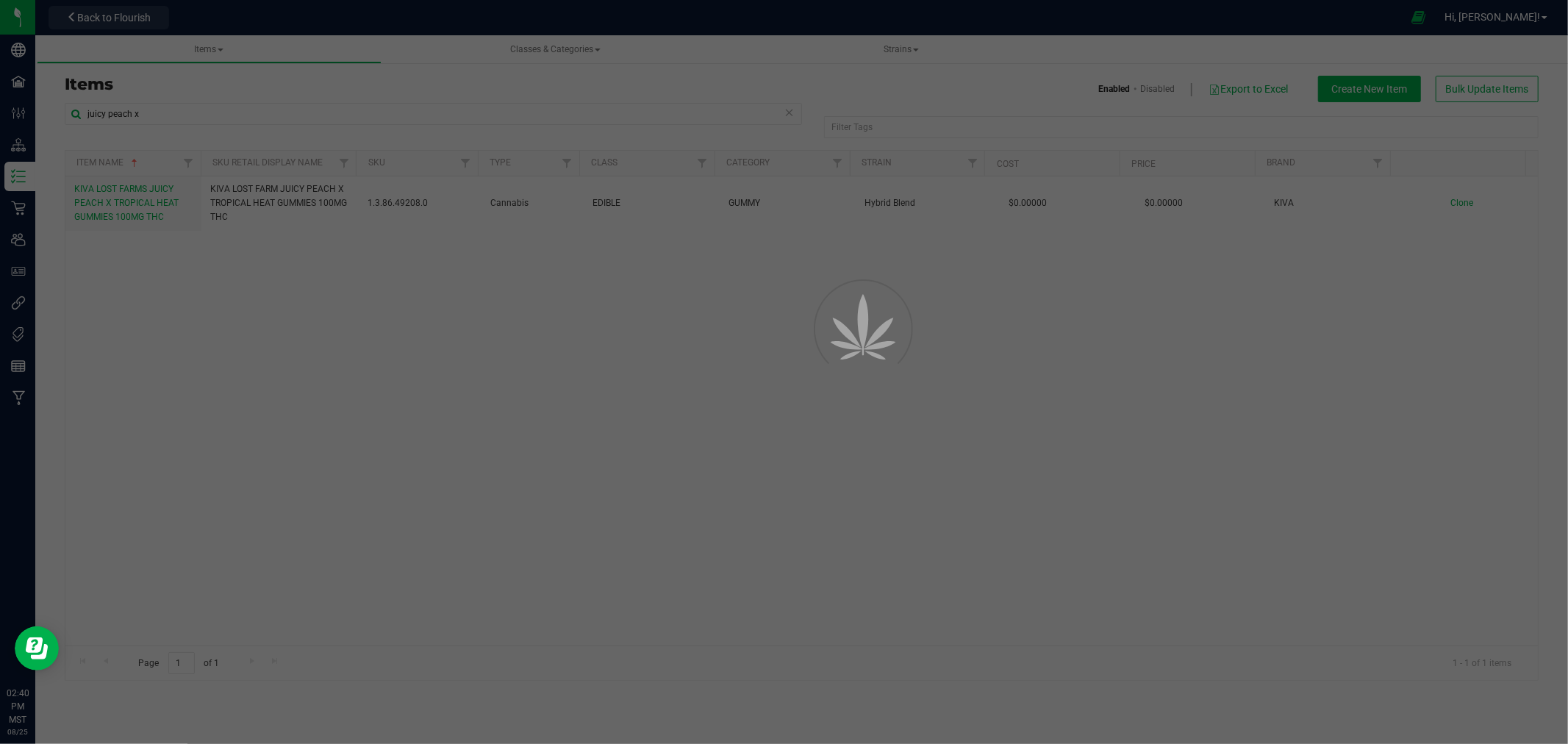
click at [332, 108] on div at bounding box center [784, 372] width 1568 height 744
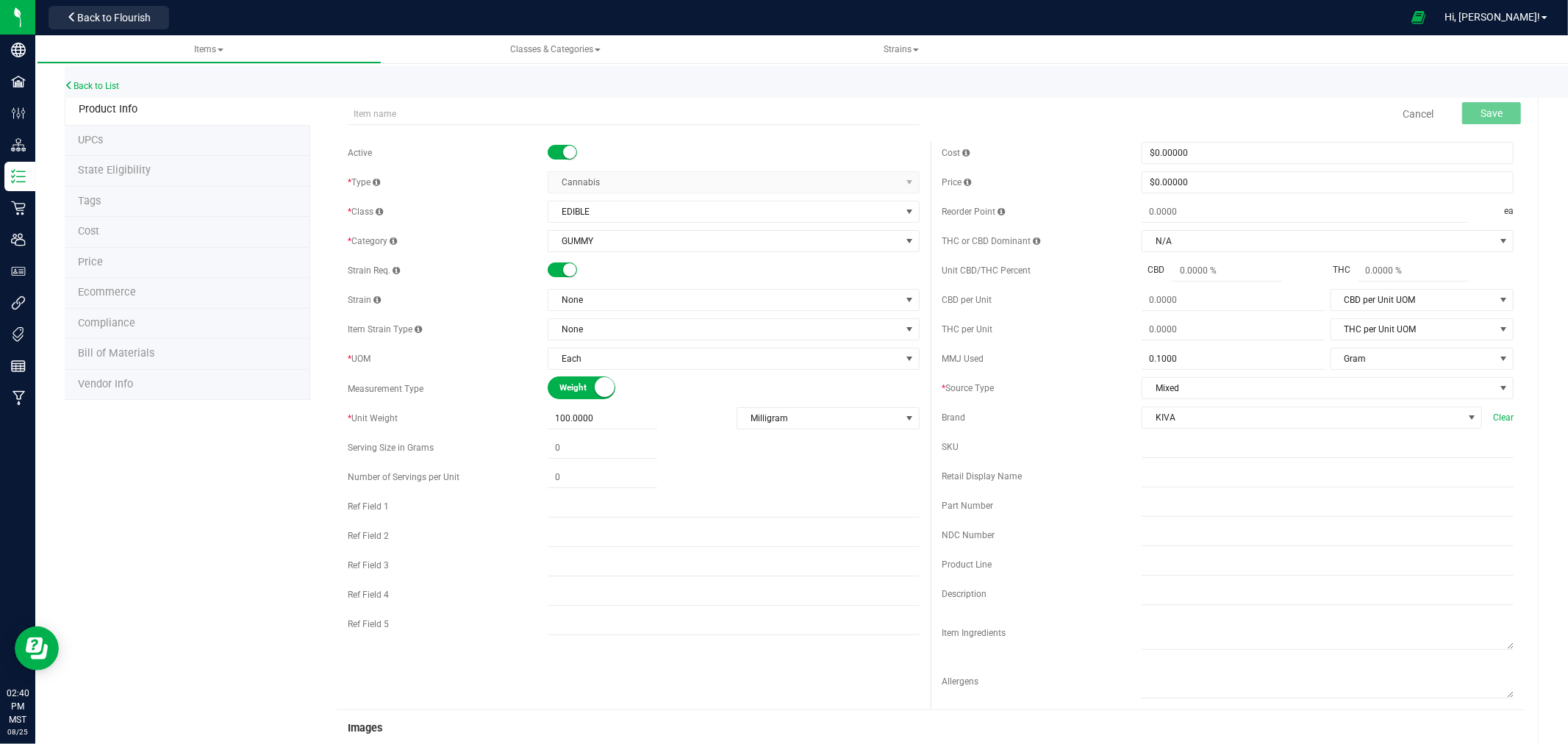
click at [331, 111] on div "Cancel Save Active * Type Cannabis Select type Cannabis Non-Inventory Raw Mater…" at bounding box center [924, 668] width 1229 height 1147
click at [459, 113] on input "text" at bounding box center [633, 113] width 572 height 22
paste input "KIVA LOST FARM JUICY PEACH X TROPICAL HEAT GUMMIES 100MG THC"
click at [435, 108] on input "KIVA LOST FARM JUICY PEACH X TROPICAL HEAT GUMMIES 100MG THC" at bounding box center [633, 113] width 572 height 22
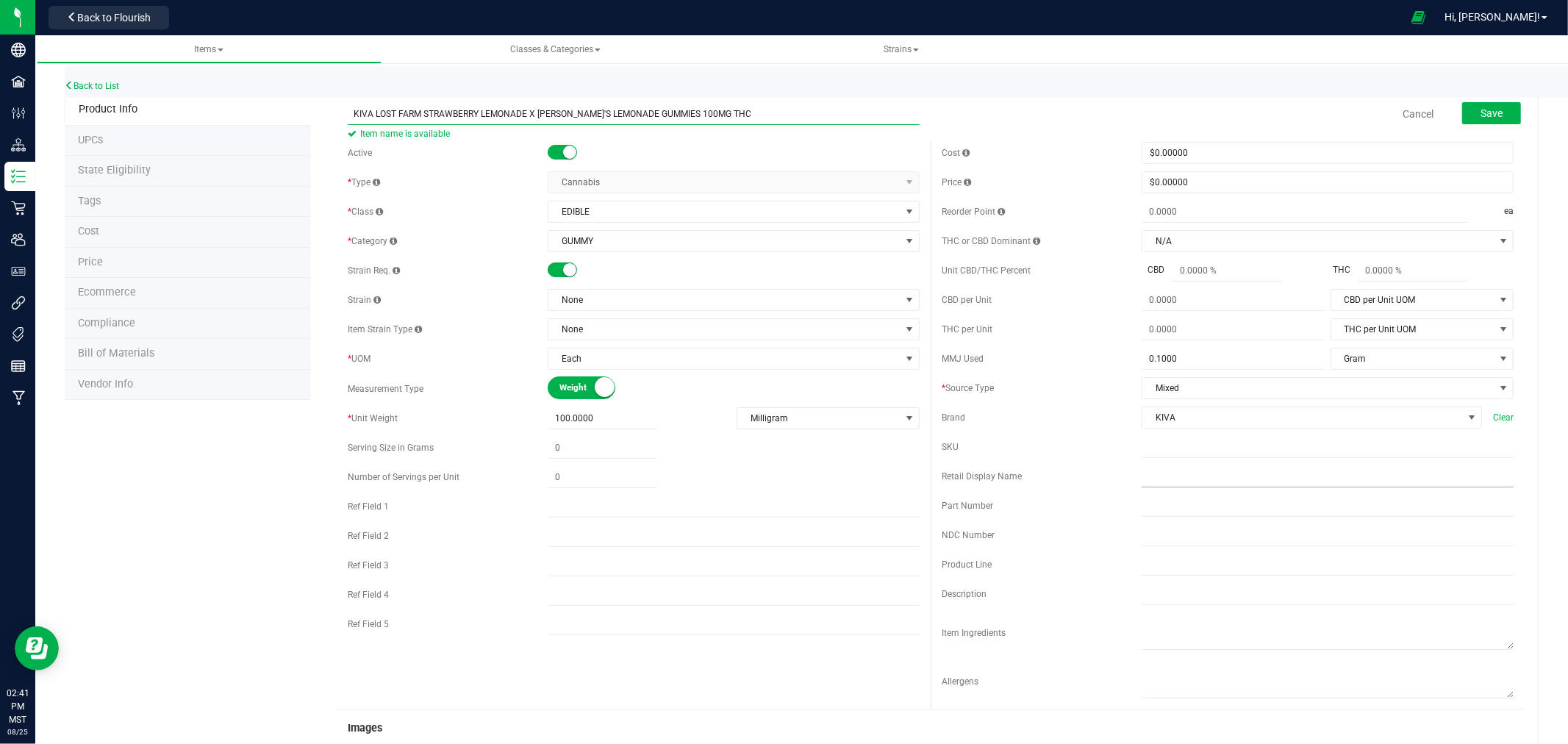
type input "KIVA LOST FARM STRAWBERRY LEMONADE X JOEL'S LEMONADE GUMMIES 100MG THC"
click at [1202, 480] on input "text" at bounding box center [1327, 476] width 372 height 22
paste input "KIVA LOST FARM STRAWBERRY LEMONADE X JOEL'S LEMONADE GUMMIES 100MG THC"
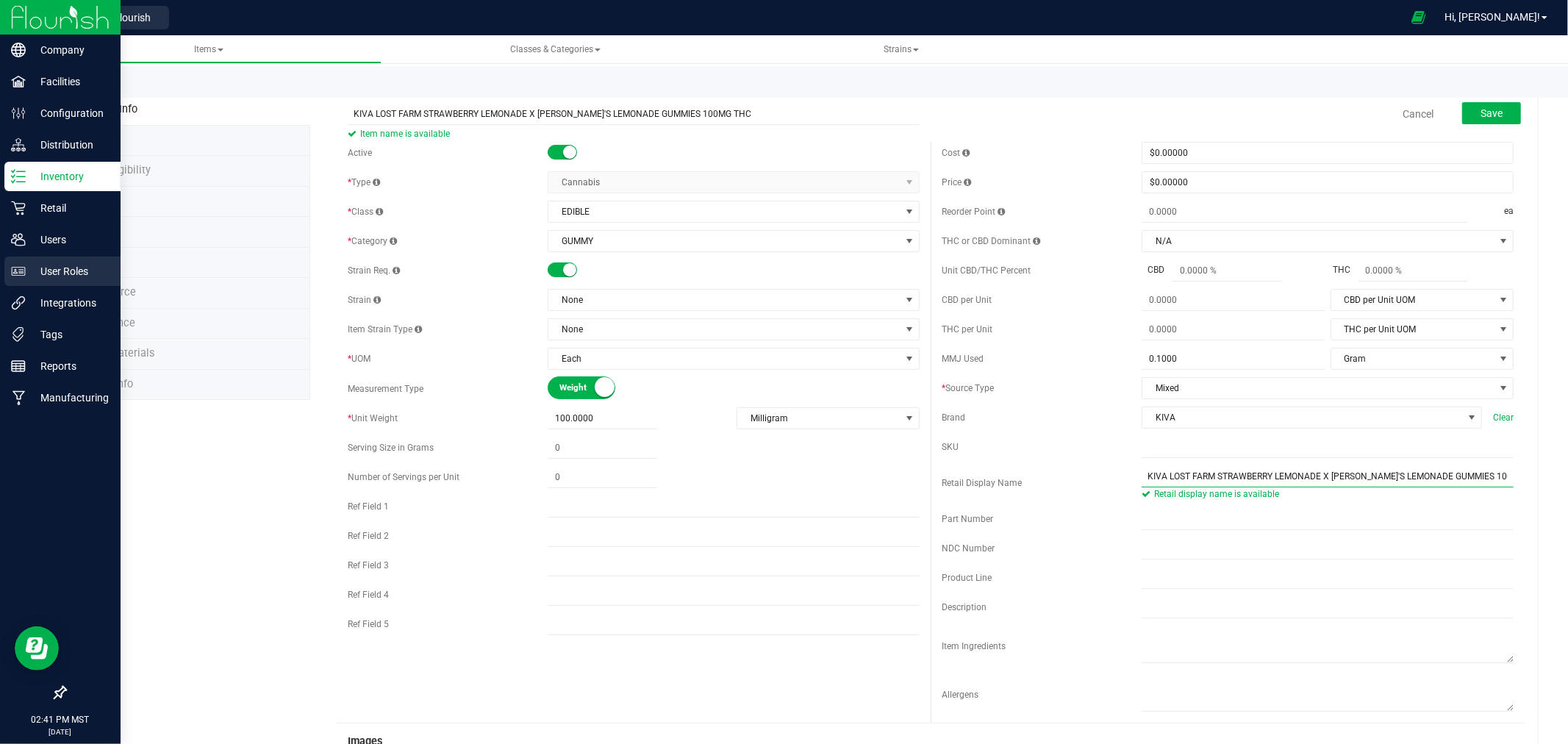
type input "KIVA LOST FARM STRAWBERRY LEMONADE X JOEL'S LEMONADE GUMMIES 100MG THC"
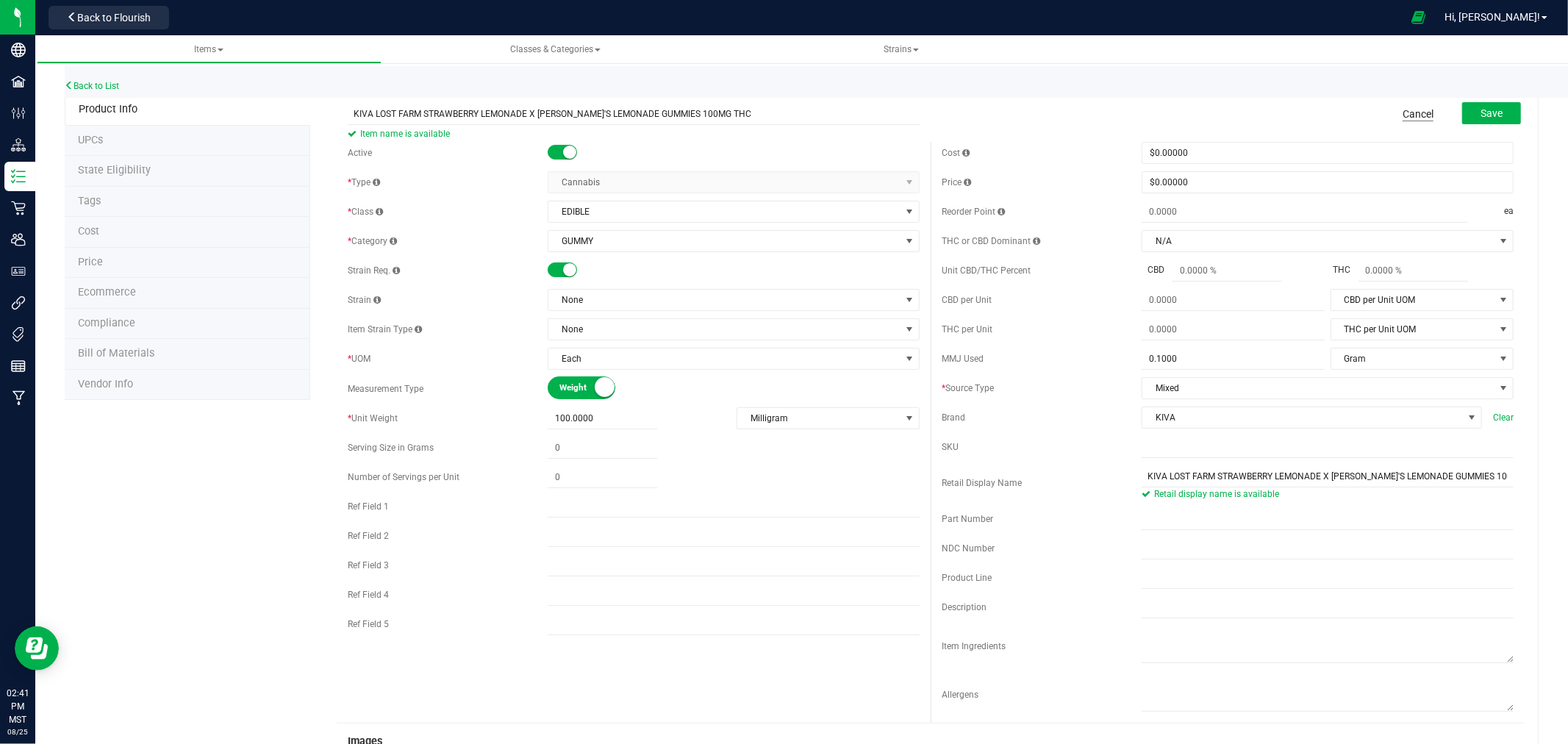
click at [1405, 112] on link "Cancel" at bounding box center [1418, 113] width 31 height 15
